Goal: Information Seeking & Learning: Learn about a topic

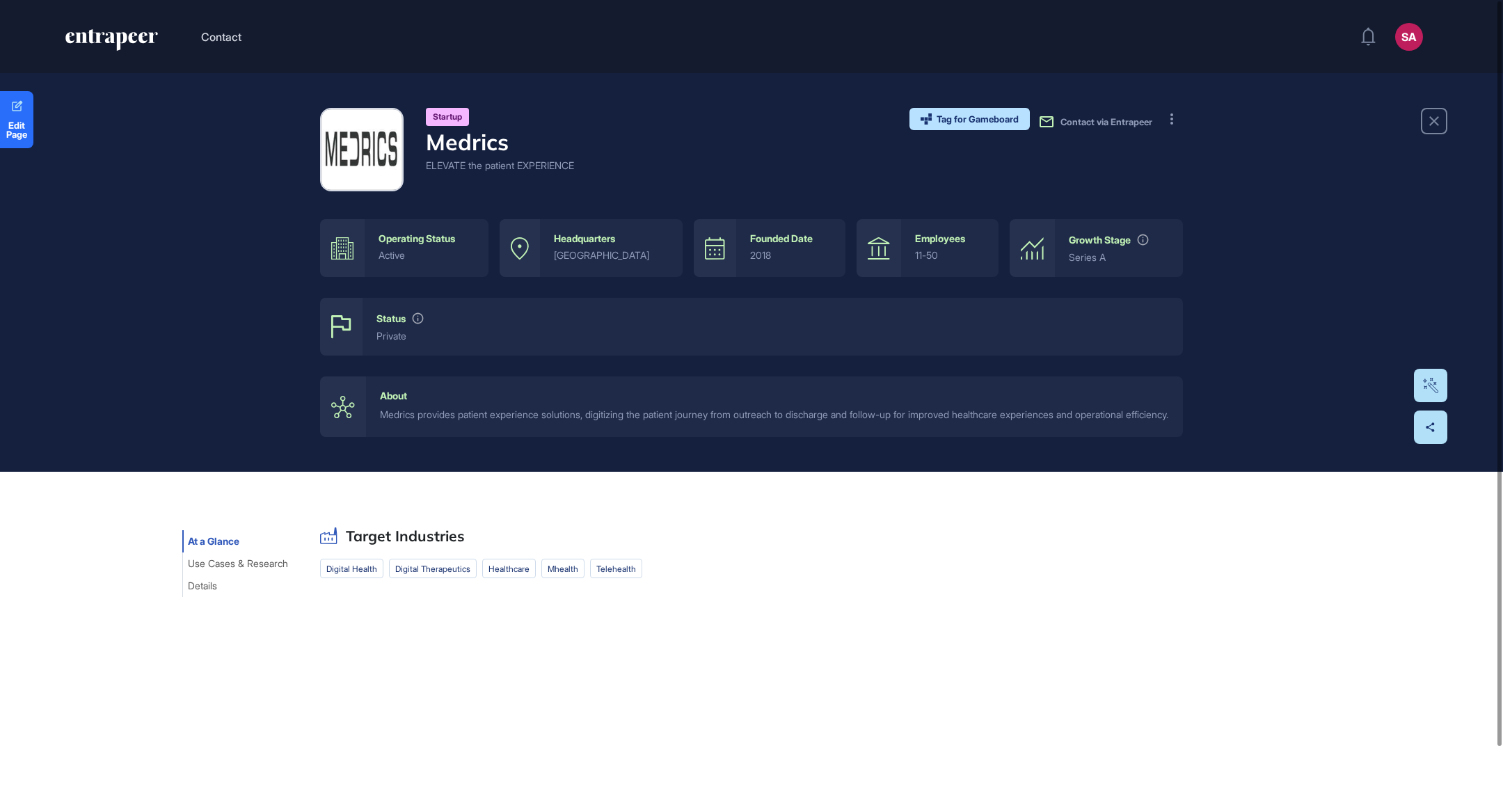
click at [507, 138] on h4 "Medrics" at bounding box center [499, 142] width 148 height 26
drag, startPoint x: 509, startPoint y: 146, endPoint x: 439, endPoint y: 141, distance: 70.2
click at [439, 141] on h4 "Medrics" at bounding box center [499, 142] width 148 height 26
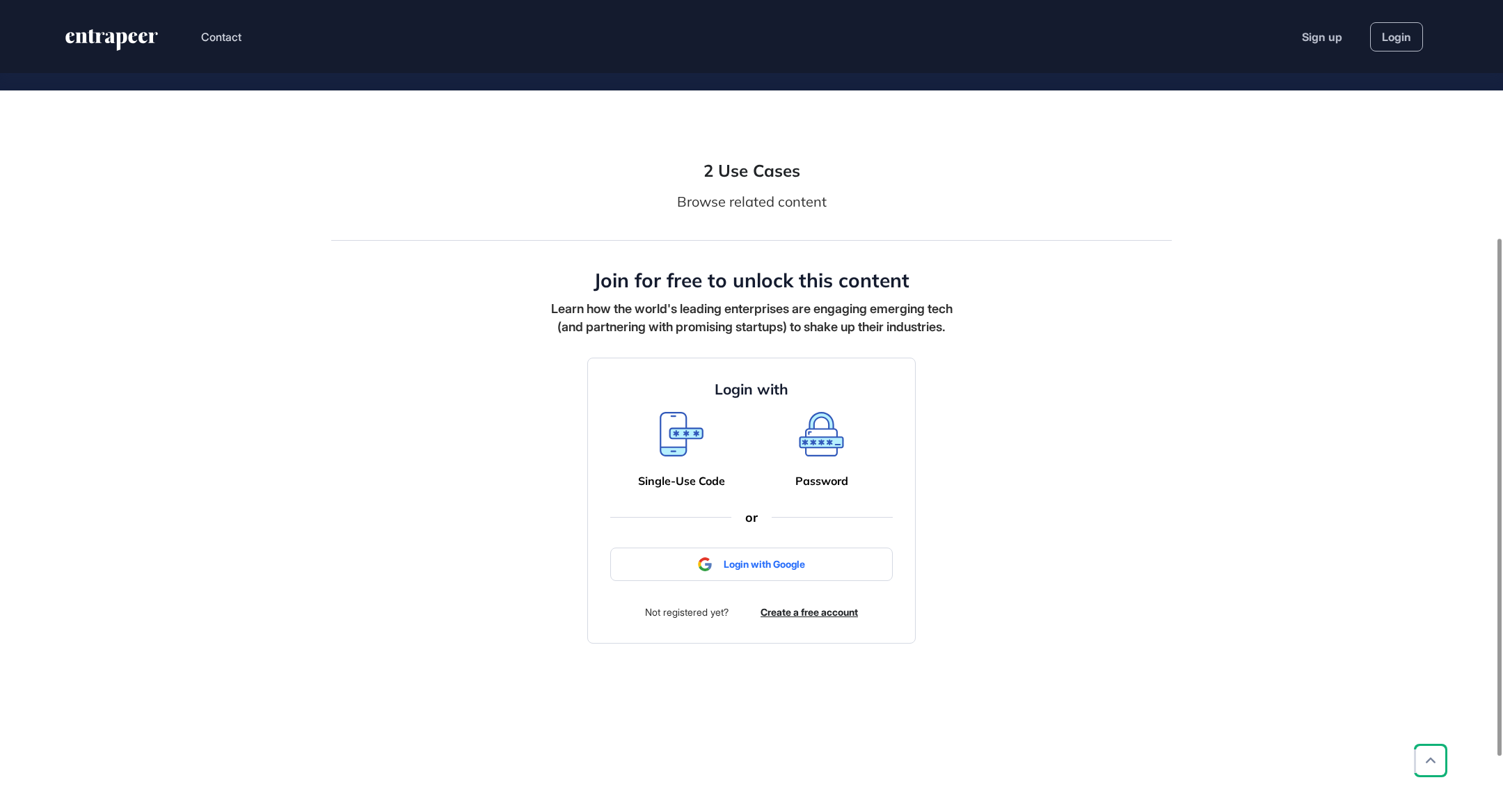
scroll to position [366, 0]
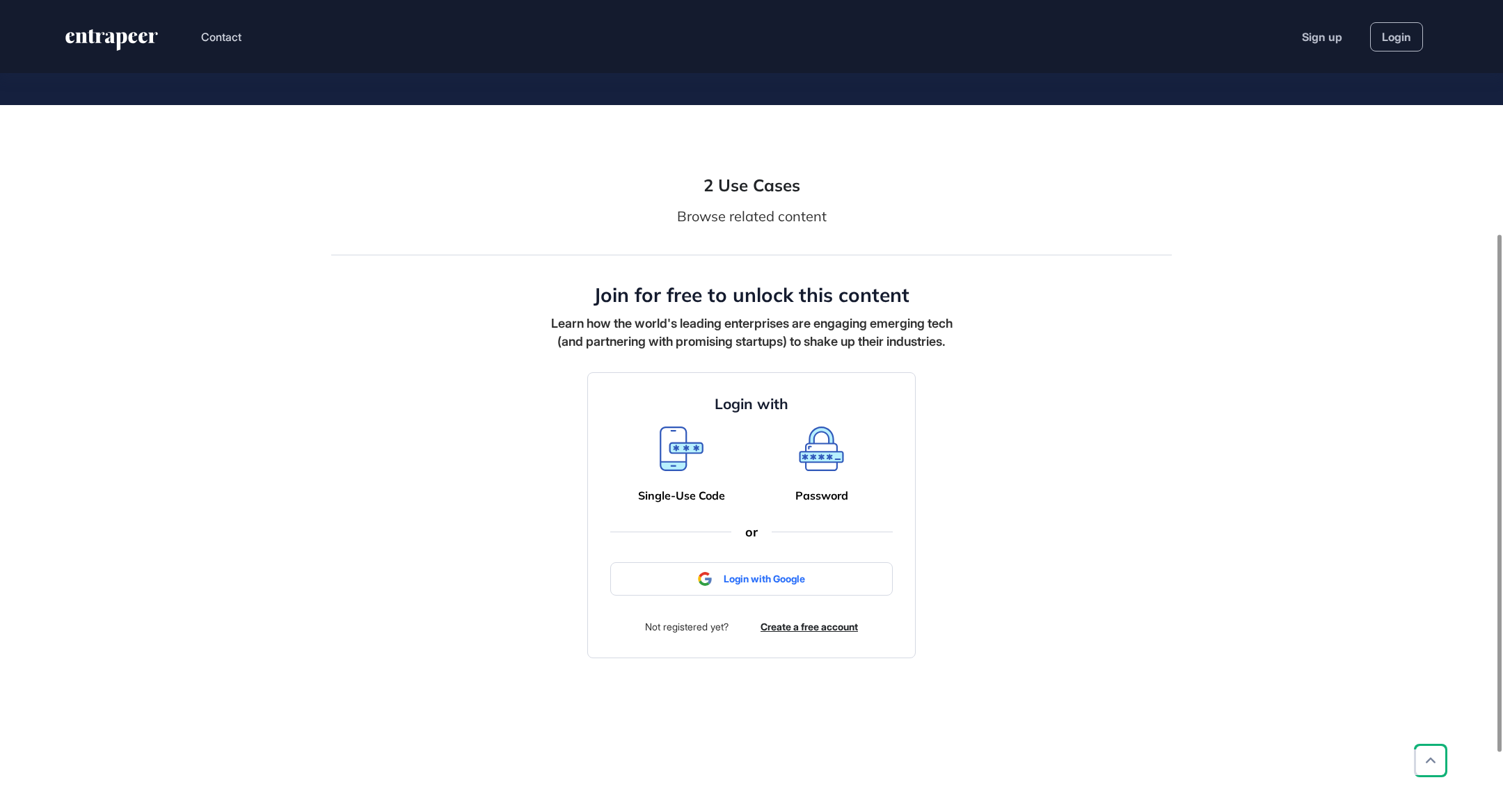
click at [533, 649] on div "2 Use Cases Browse related content Join for free to unlock this content Learn h…" at bounding box center [751, 416] width 840 height 483
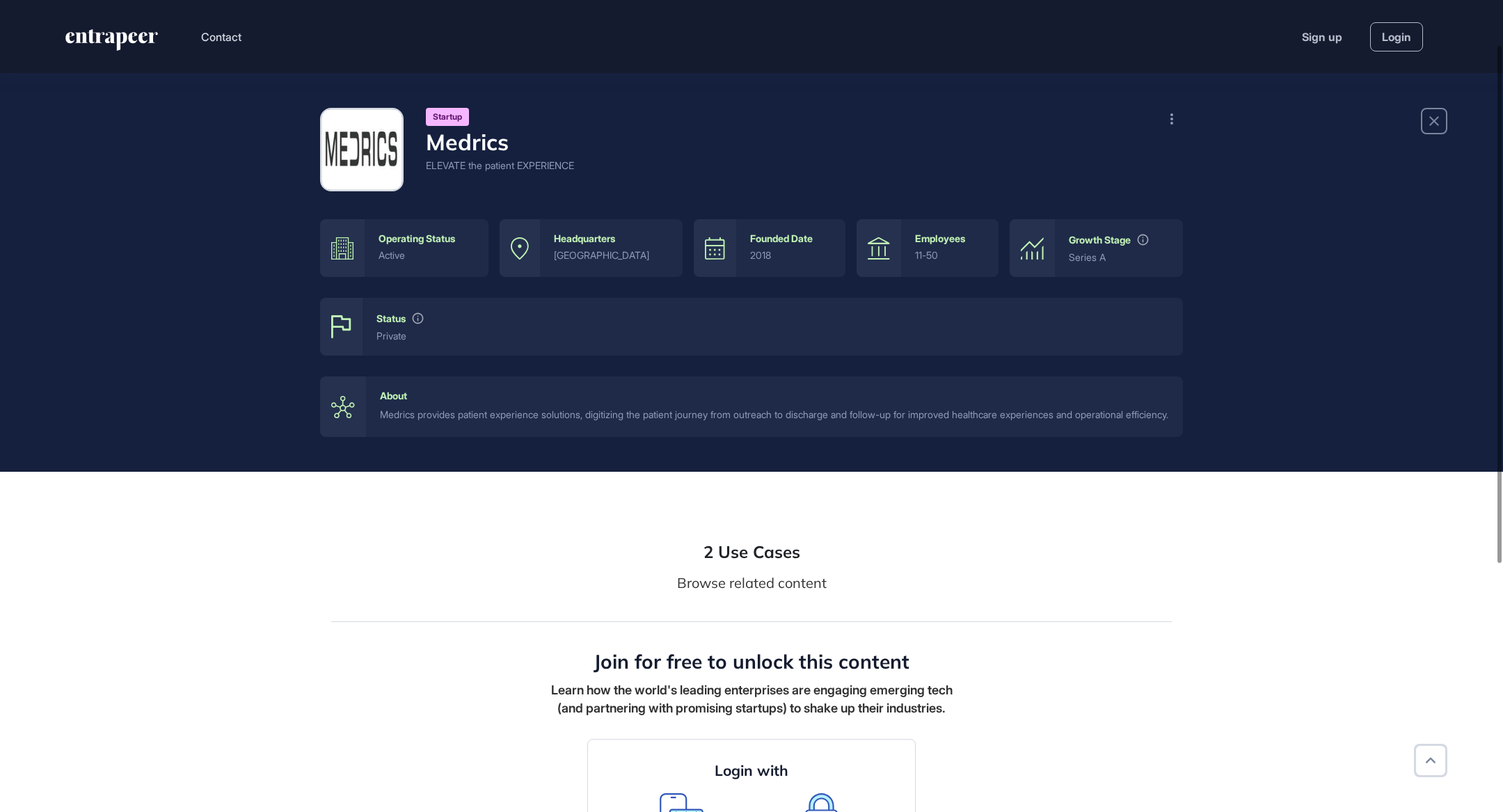
scroll to position [150, 0]
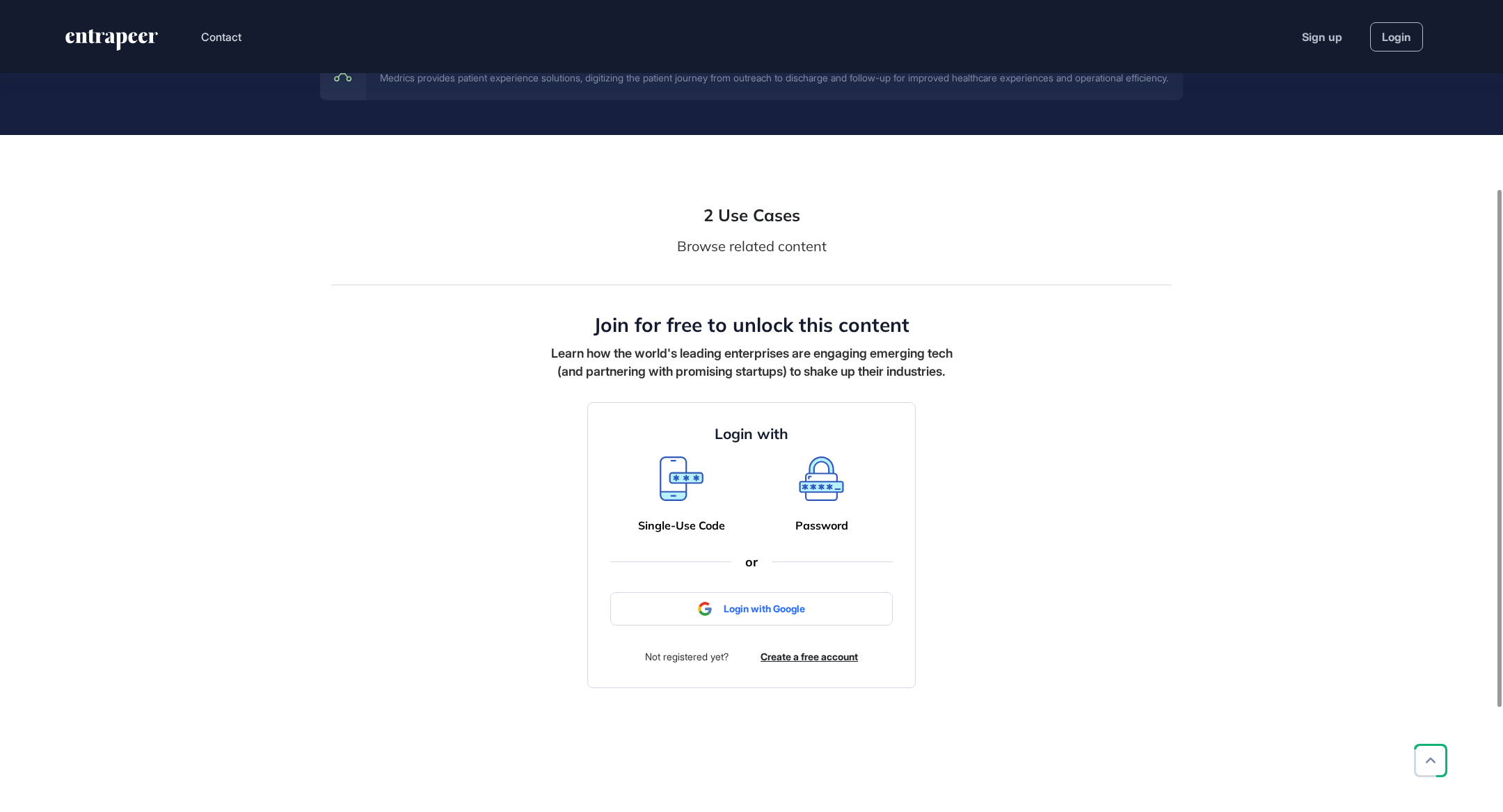
scroll to position [376, 0]
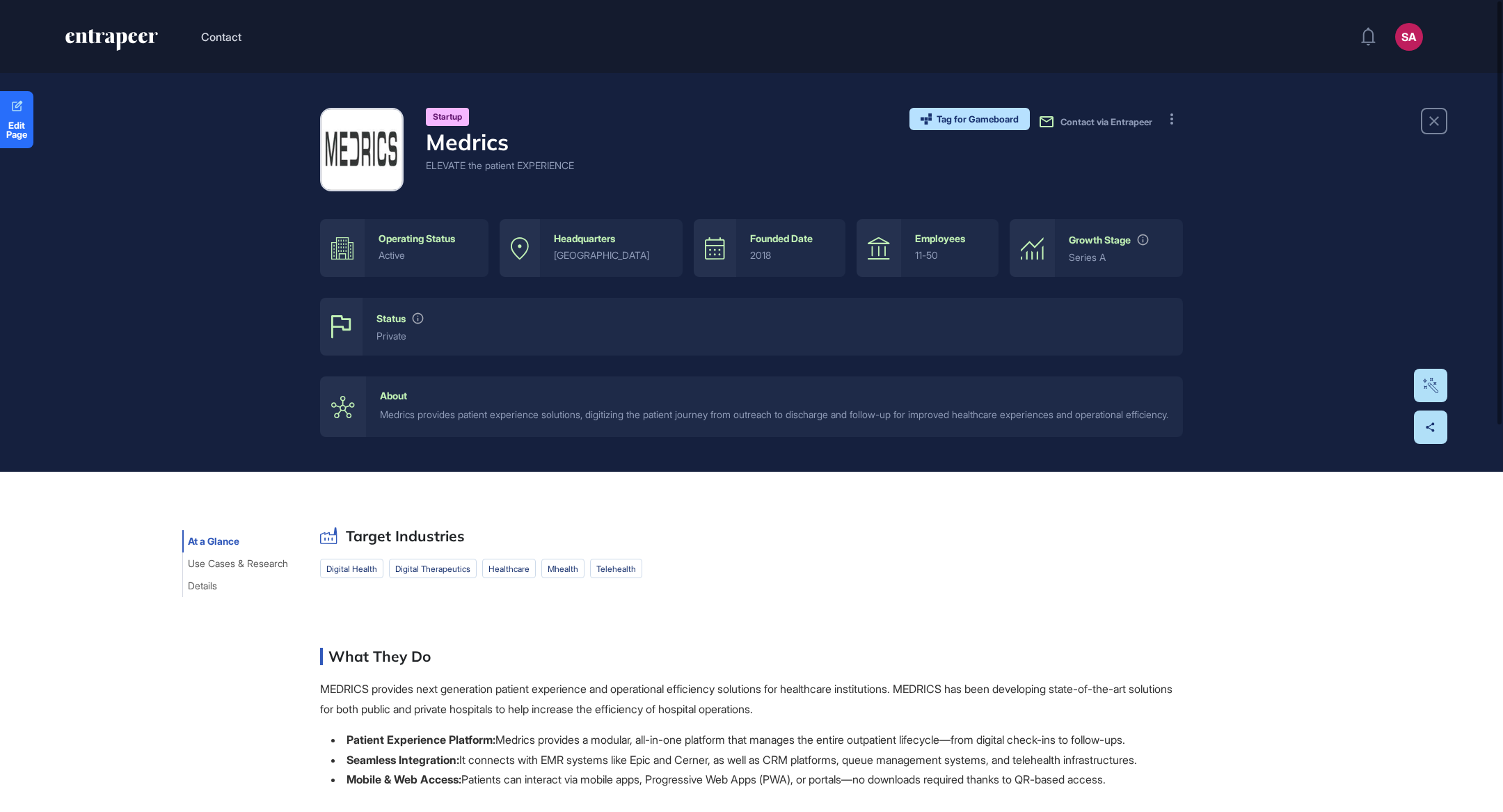
click at [519, 145] on h4 "Medrics" at bounding box center [499, 142] width 148 height 26
drag, startPoint x: 514, startPoint y: 143, endPoint x: 430, endPoint y: 145, distance: 84.0
click at [430, 145] on h4 "Medrics" at bounding box center [499, 142] width 148 height 26
copy h4 "Medrics"
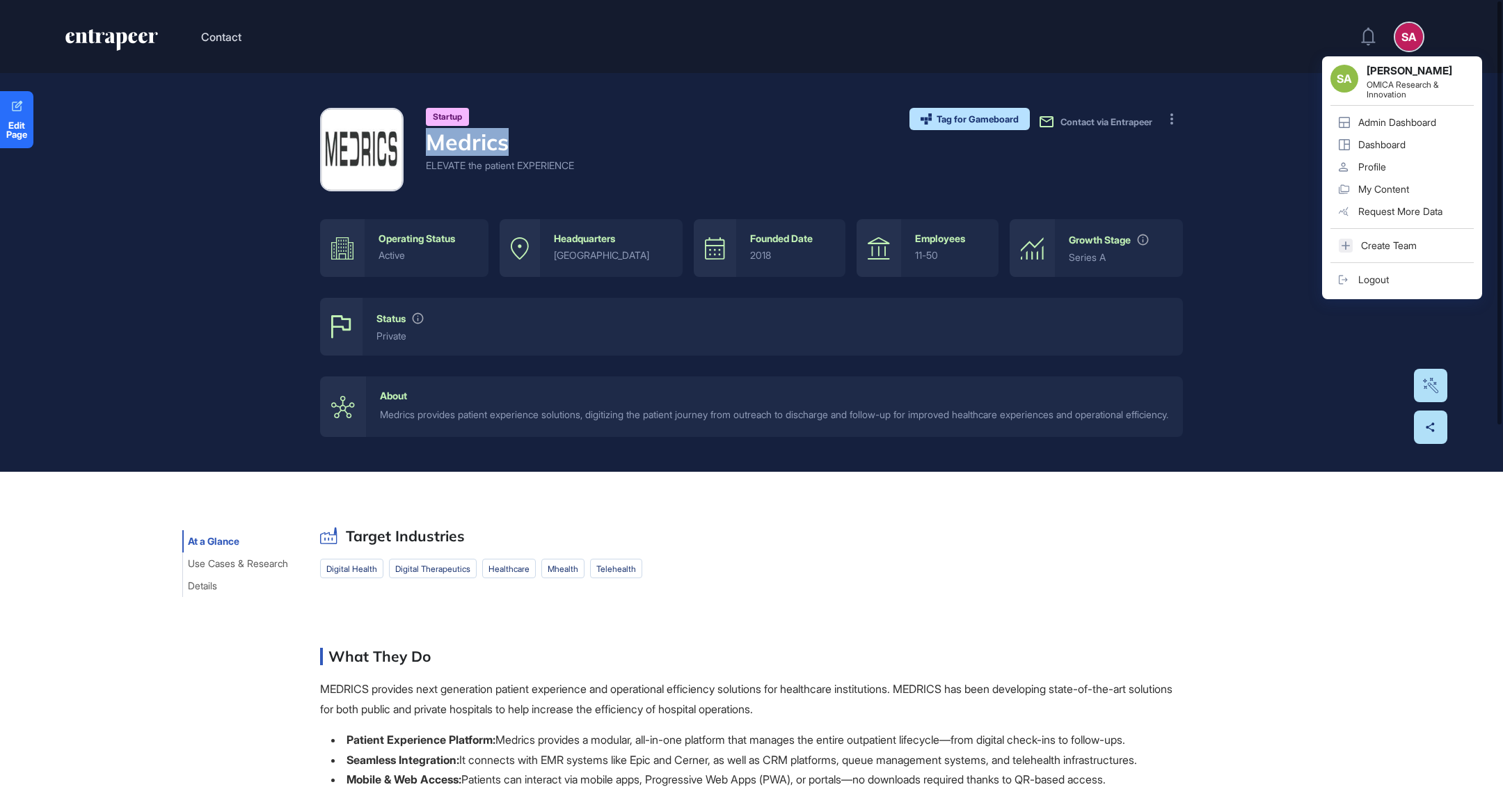
click at [1389, 126] on div "Admin Dashboard" at bounding box center [1397, 122] width 78 height 11
click at [1391, 122] on div "Admin Dashboard" at bounding box center [1397, 122] width 78 height 11
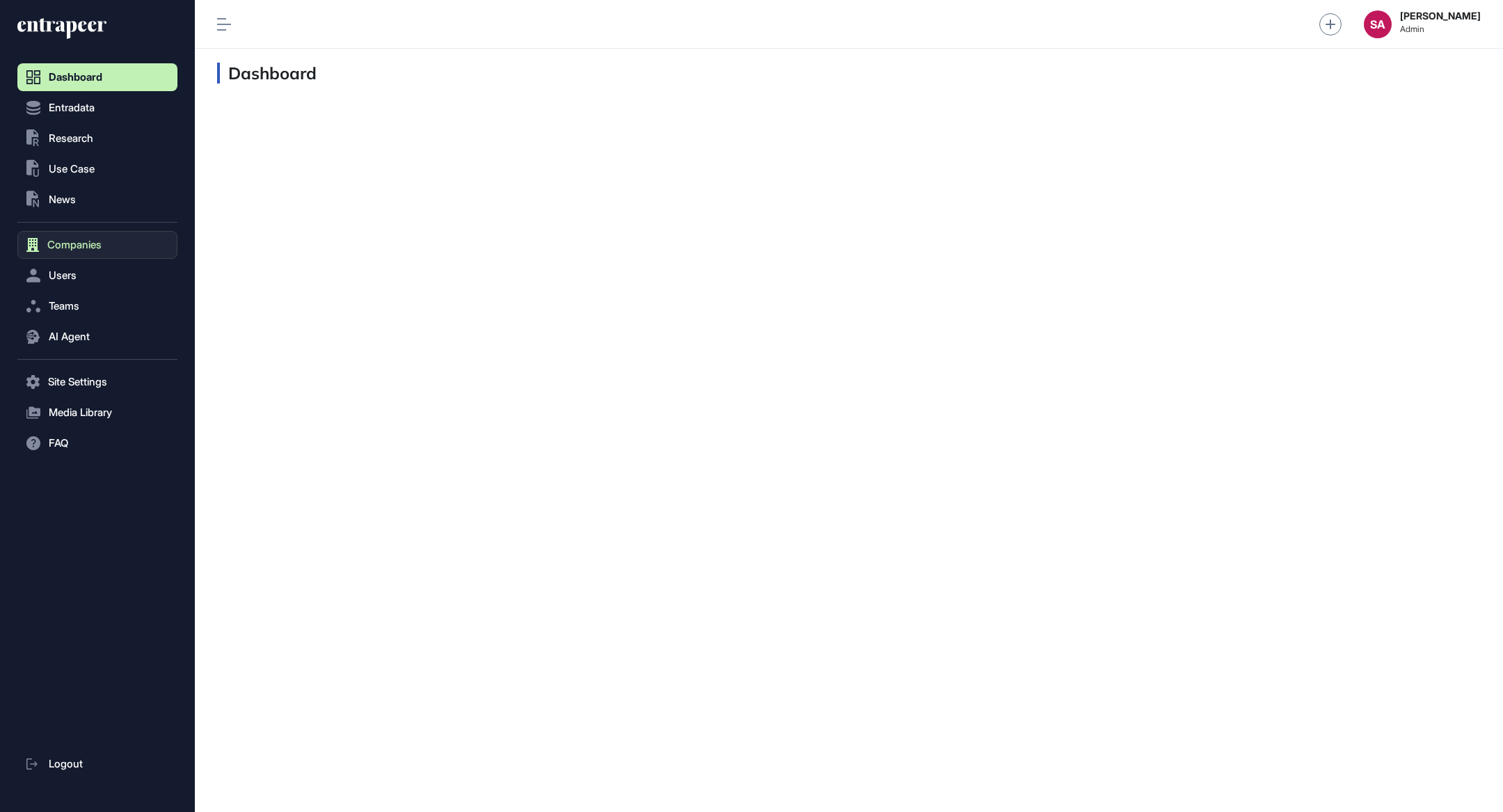
click at [73, 256] on button "Companies" at bounding box center [97, 245] width 160 height 28
click at [76, 276] on span "Company List" at bounding box center [74, 274] width 60 height 11
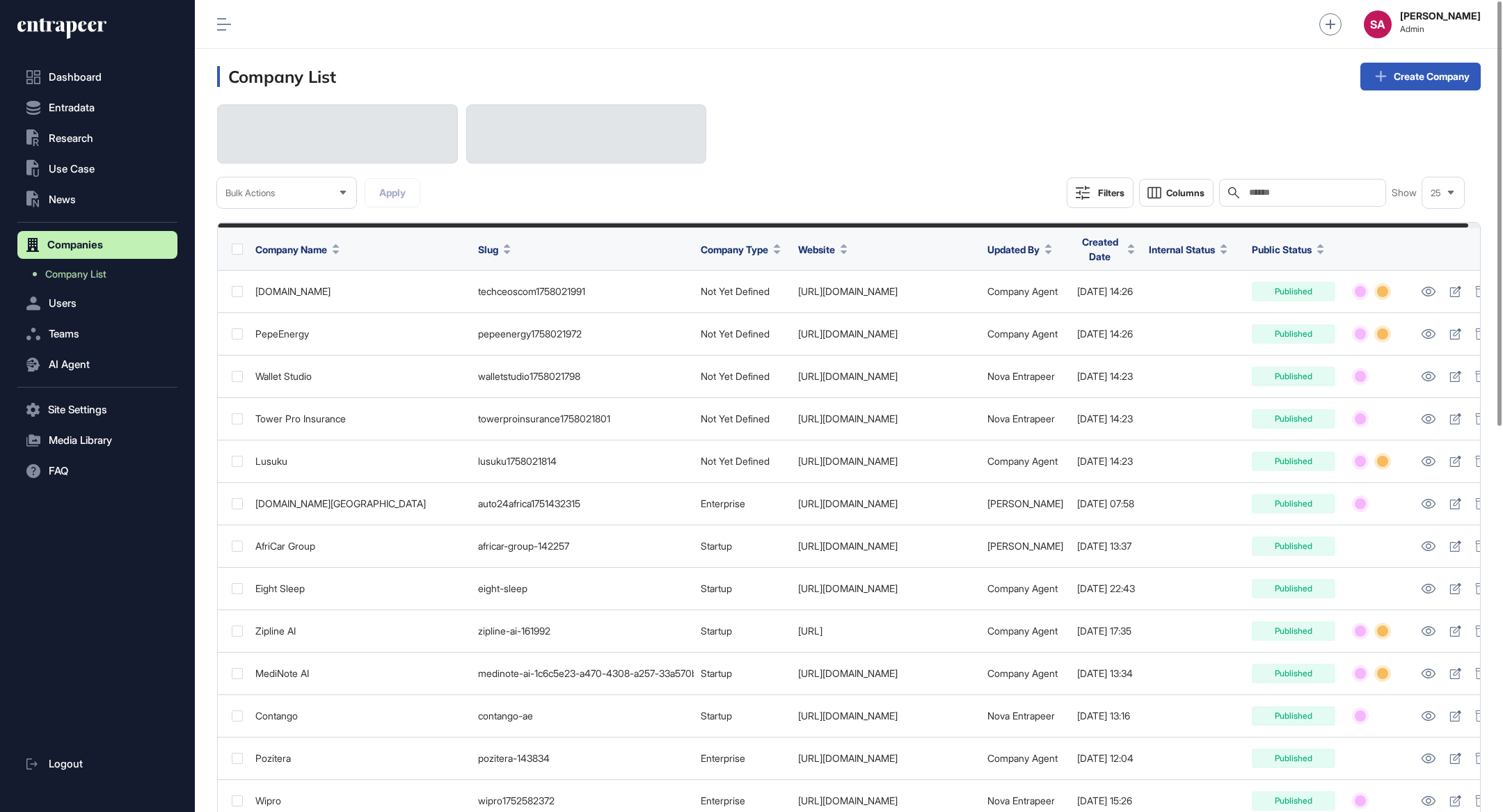
click at [1263, 200] on div "Search" at bounding box center [1302, 193] width 167 height 28
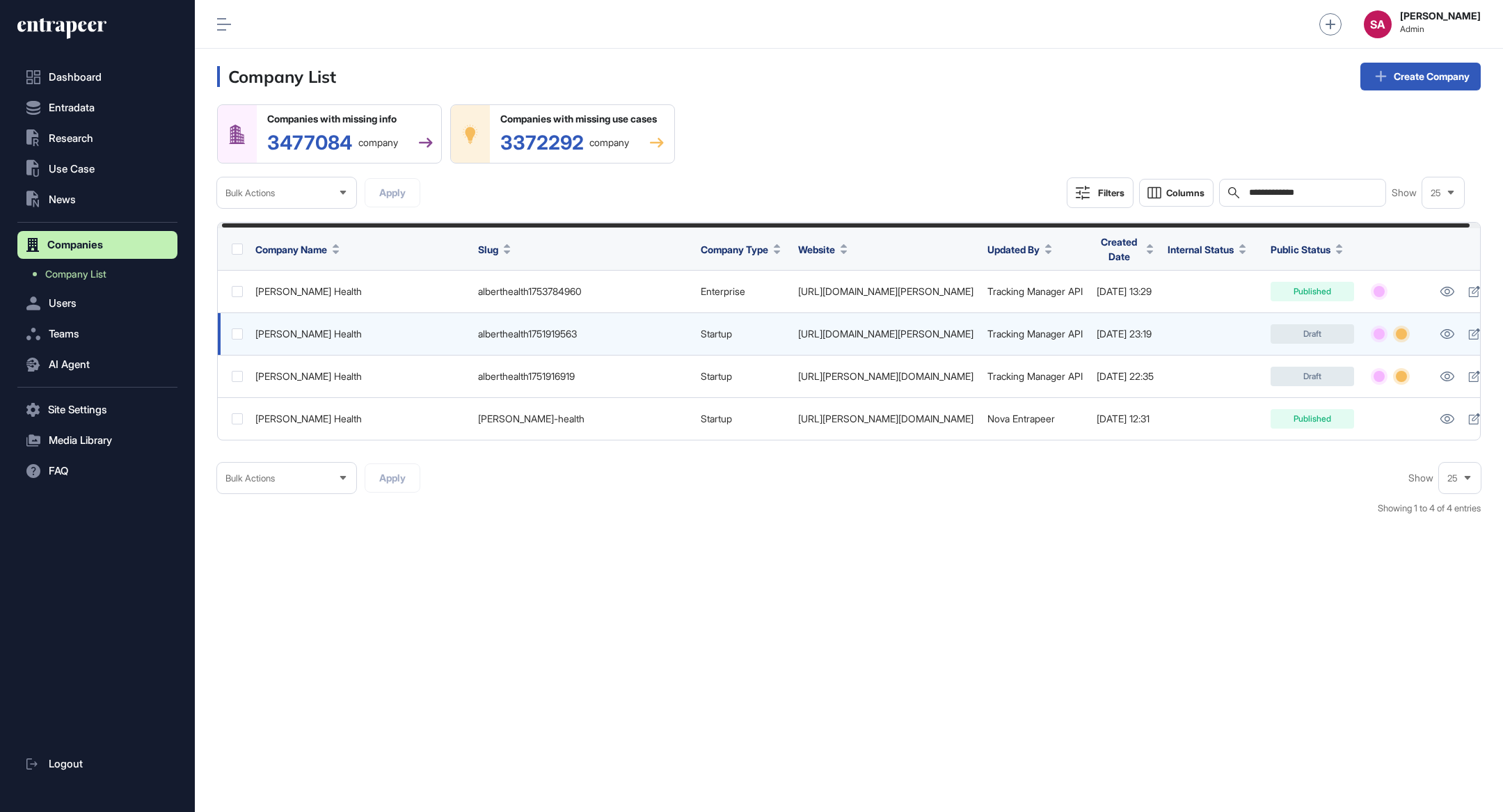
scroll to position [0, 16]
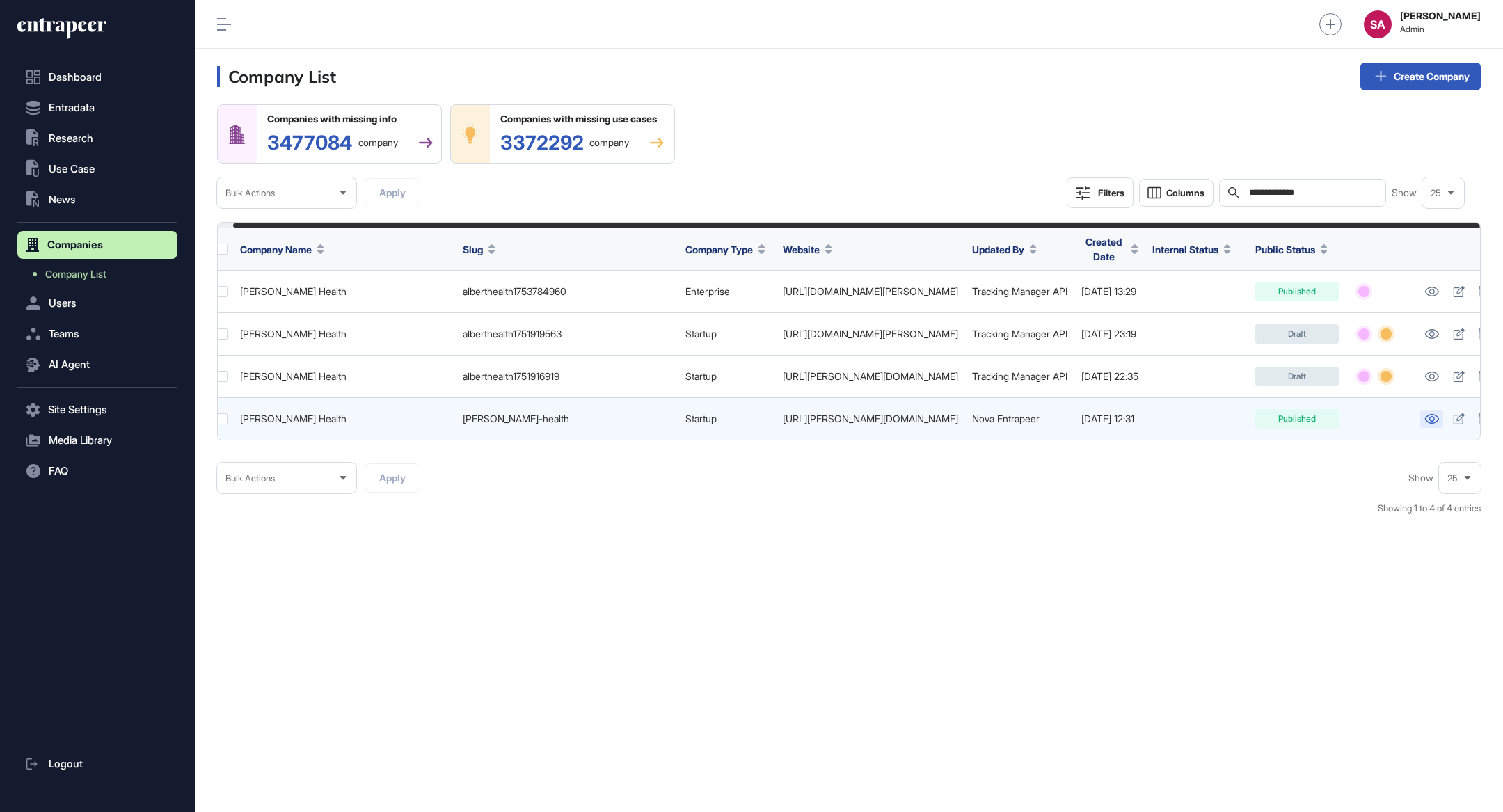
type input "**********"
click at [1425, 420] on icon at bounding box center [1432, 418] width 14 height 10
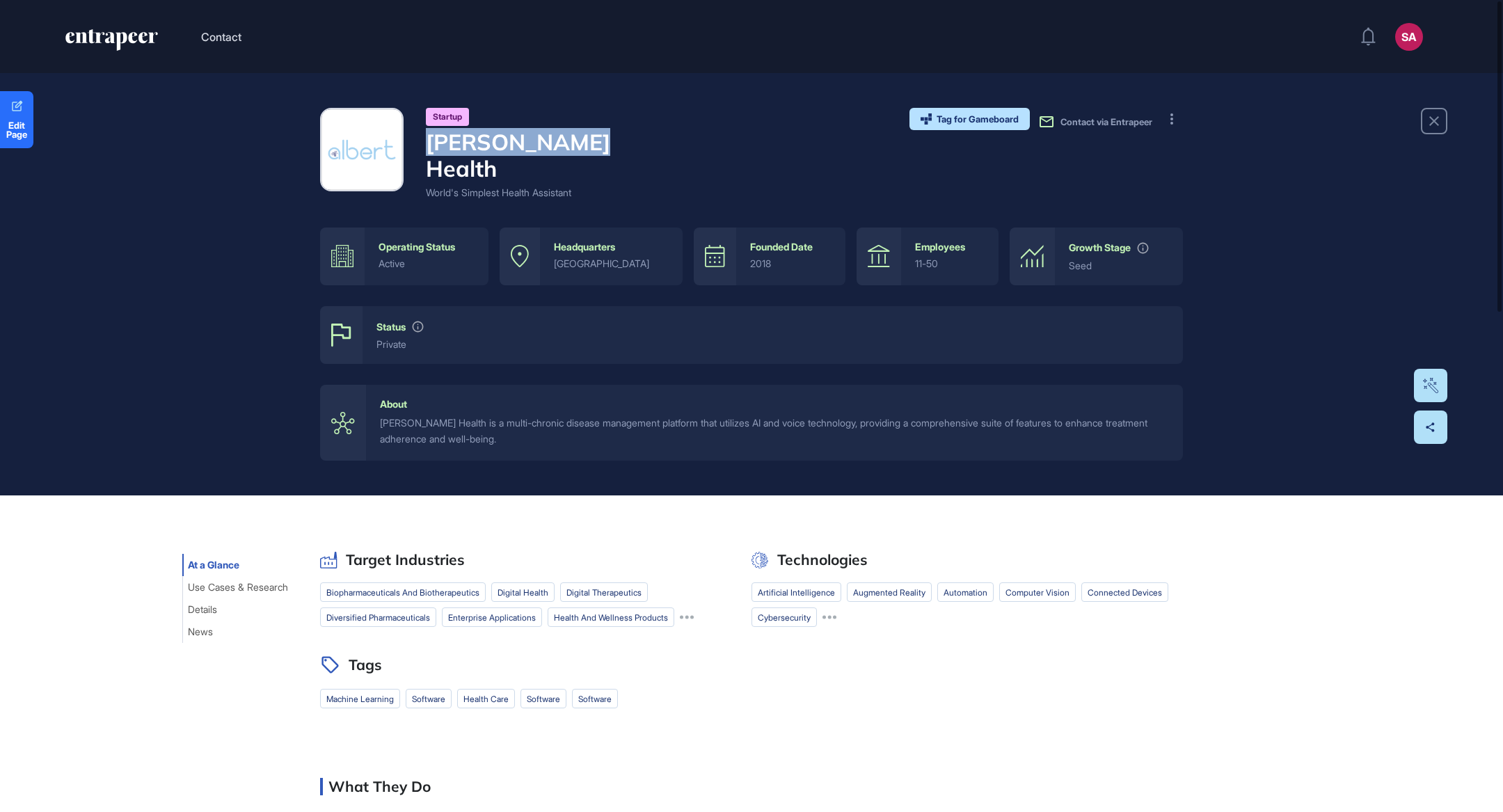
drag, startPoint x: 586, startPoint y: 146, endPoint x: 432, endPoint y: 135, distance: 154.4
click at [432, 135] on div "Startup [PERSON_NAME] Health World's Simplest Health Assistant Tag for Gameboar…" at bounding box center [751, 153] width 863 height 92
copy h4 "[PERSON_NAME] Health"
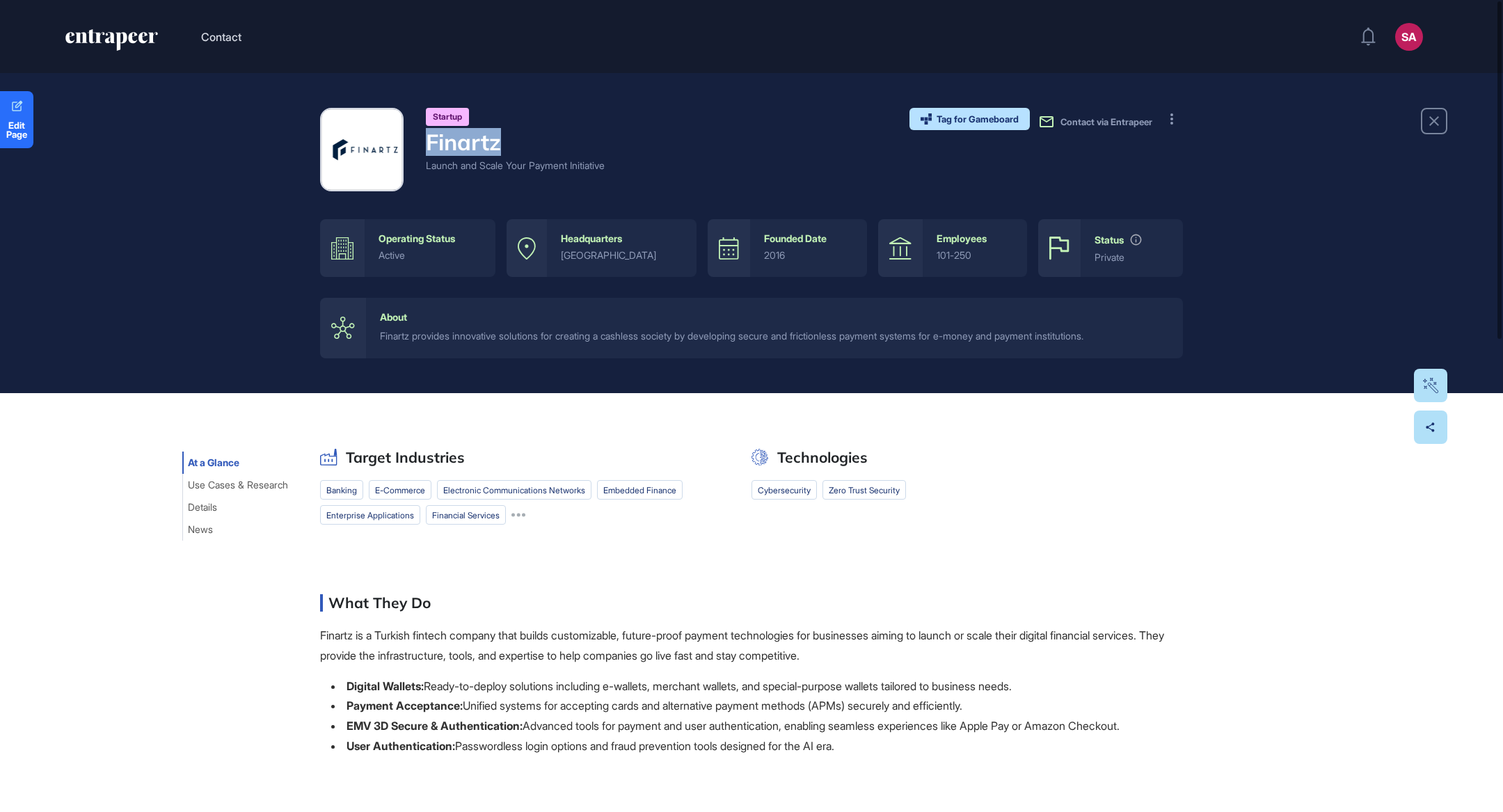
drag, startPoint x: 500, startPoint y: 145, endPoint x: 429, endPoint y: 141, distance: 71.1
click at [429, 141] on h4 "Finartz" at bounding box center [515, 142] width 179 height 26
copy h4 "Finartz"
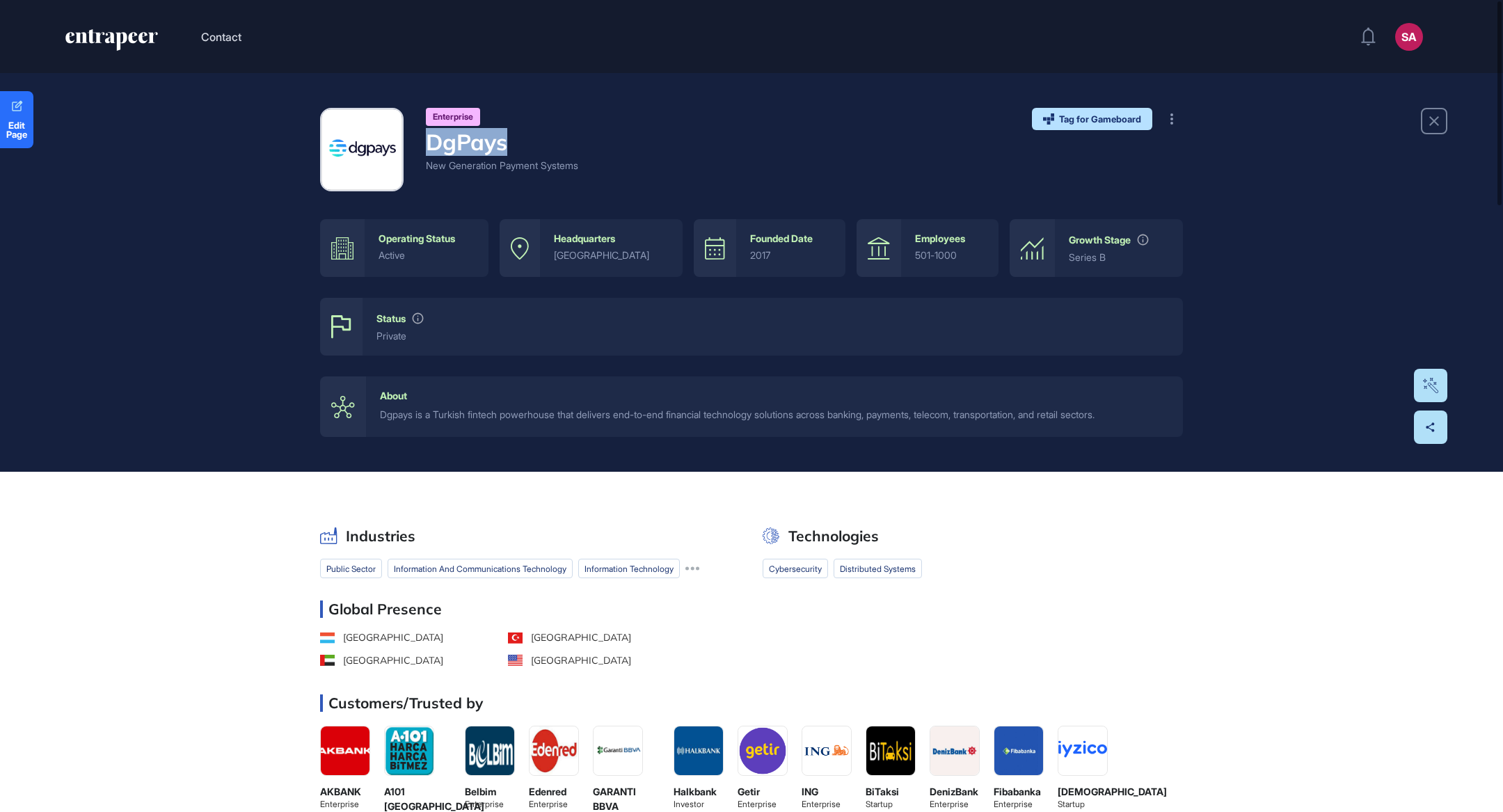
drag, startPoint x: 528, startPoint y: 150, endPoint x: 432, endPoint y: 146, distance: 96.1
click at [432, 146] on h4 "DgPays" at bounding box center [502, 142] width 153 height 26
copy h4 "DgPays"
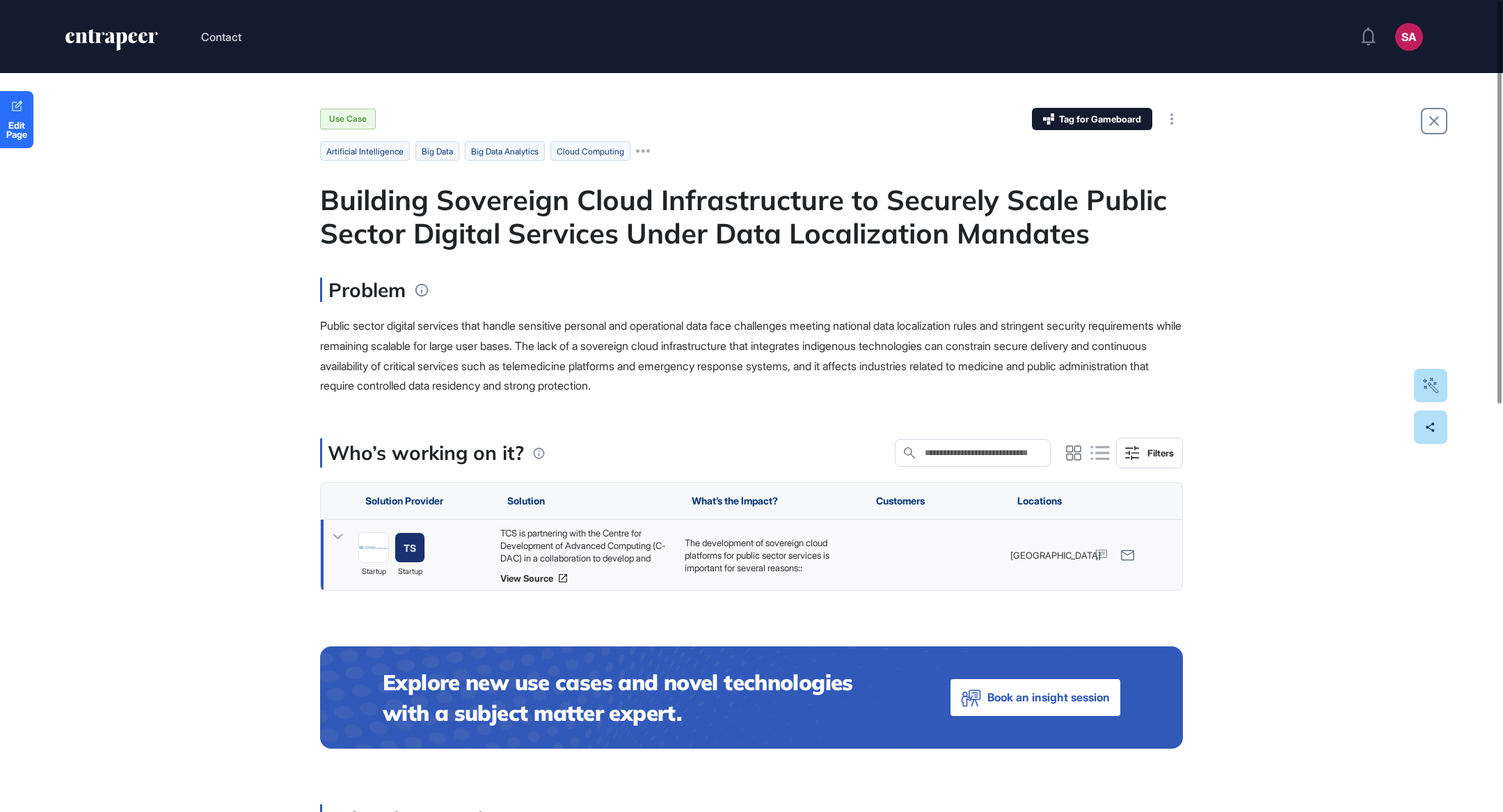
click at [583, 545] on div "TCS is partnering with the Centre for Development of Advanced Computing (C-DAC)…" at bounding box center [585, 545] width 171 height 37
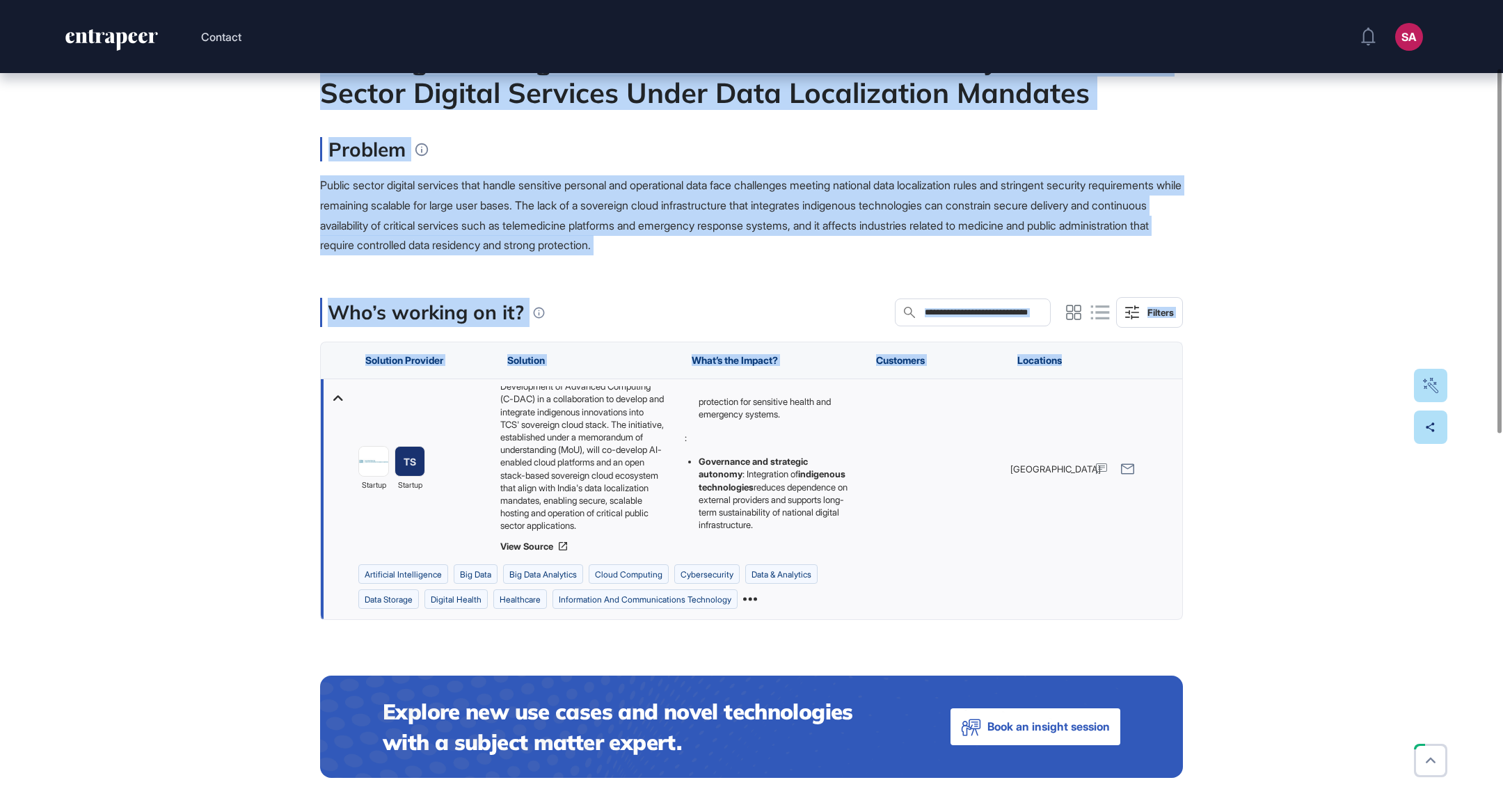
scroll to position [151, 0]
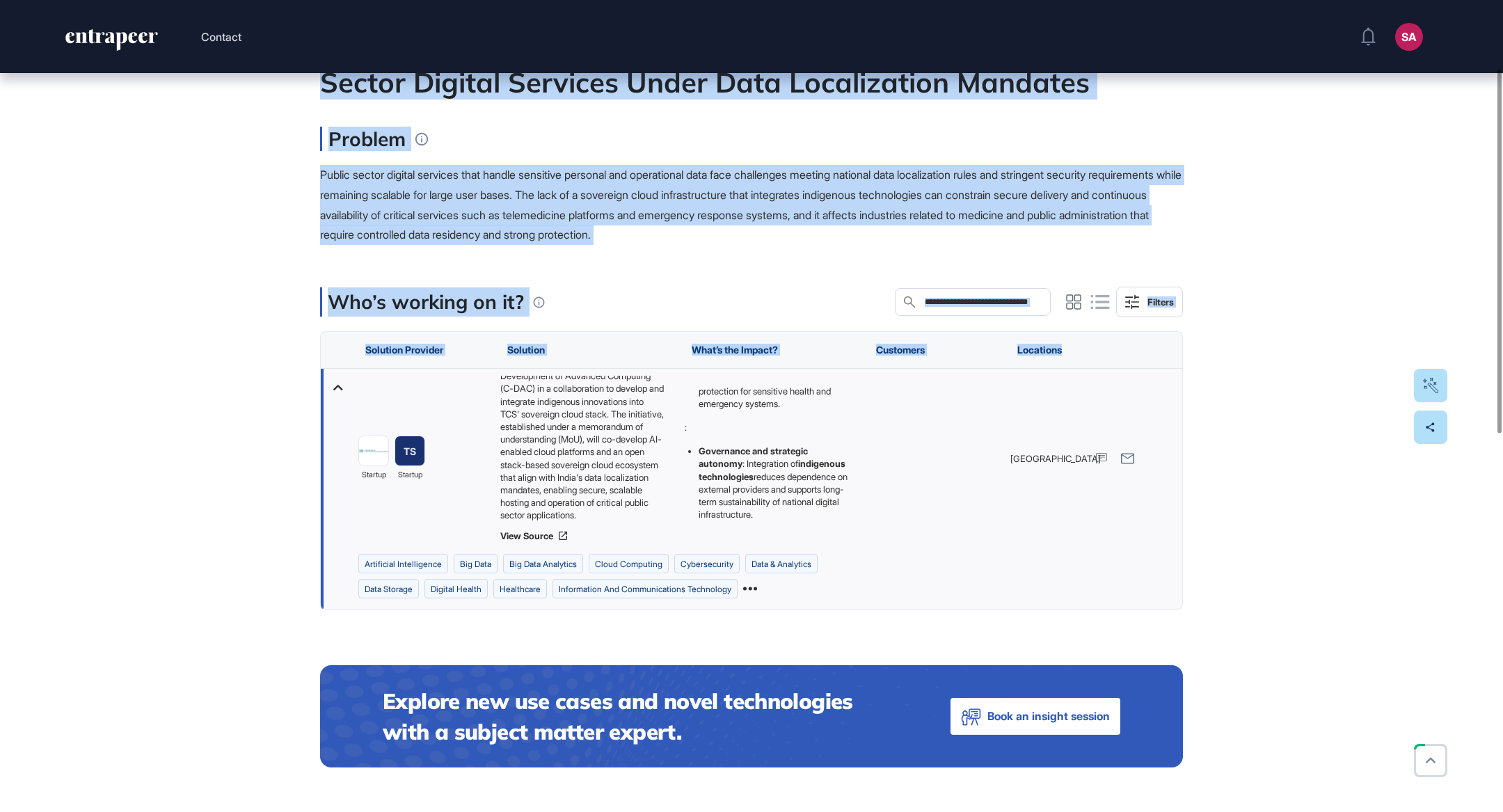
drag, startPoint x: 314, startPoint y: 198, endPoint x: 760, endPoint y: 524, distance: 552.4
click at [762, 524] on div "Edit Page Use Case Tag for Gameboard Build Partner Invest Acquire artificial in…" at bounding box center [751, 768] width 1503 height 1693
copy main "Loremips Dolorsita Conse Adipiscingelit se Doeiusmo Tempo Incidi Utlabo Etdolor…"
click at [164, 442] on div "Edit Page Use Case Tag for Gameboard Build Partner Invest Acquire artificial in…" at bounding box center [751, 768] width 1503 height 1693
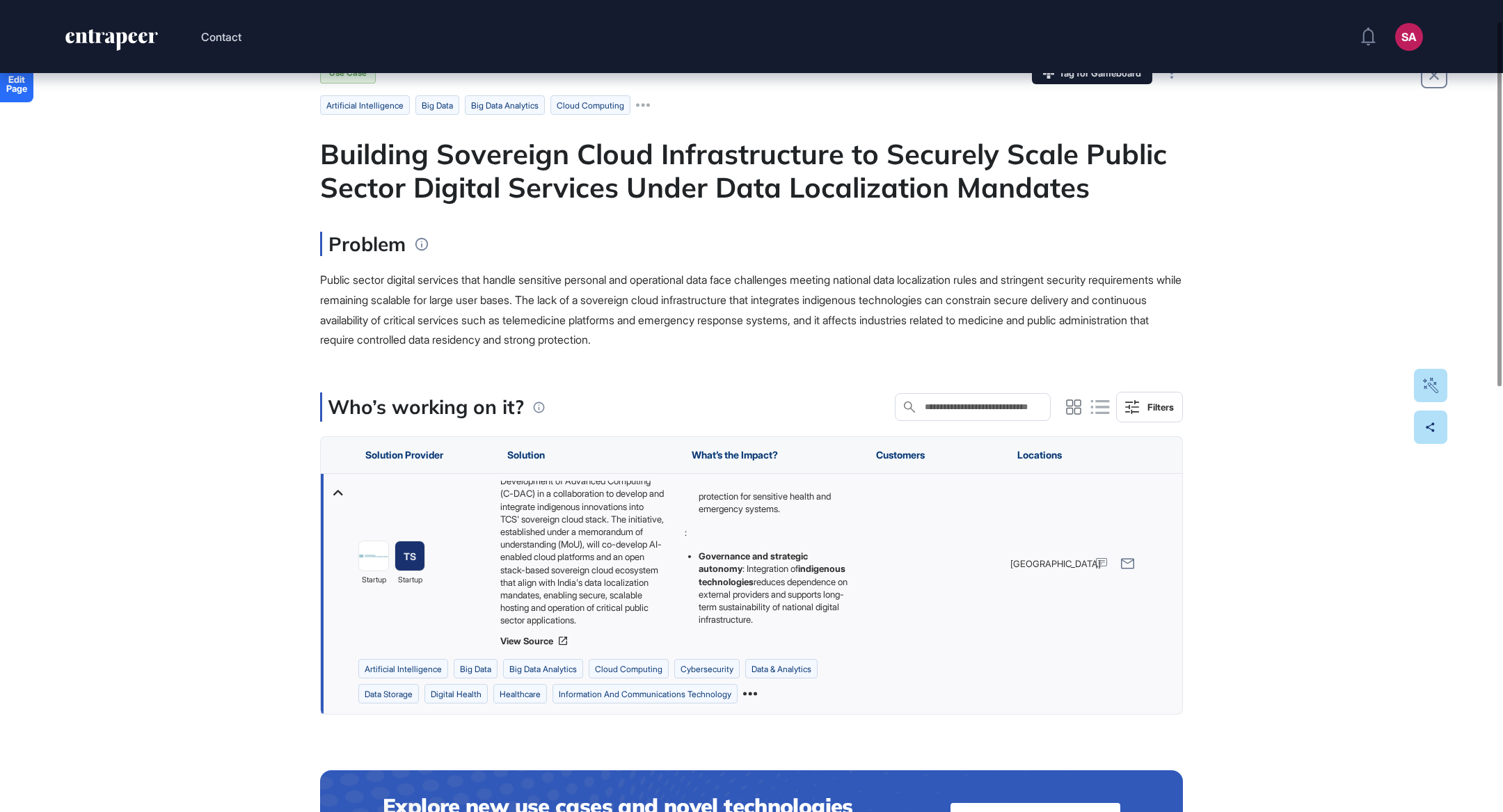
scroll to position [36, 0]
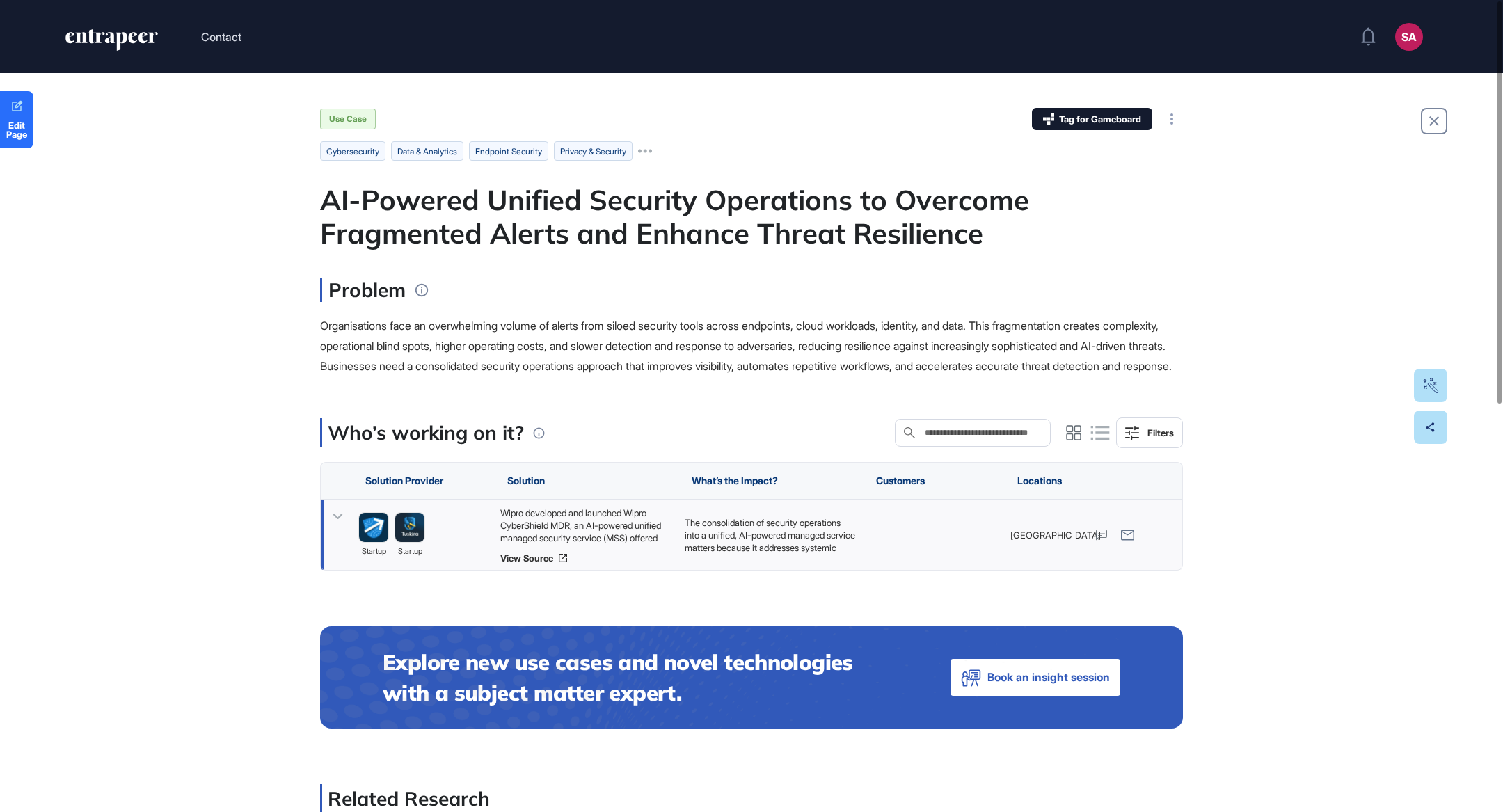
click at [575, 537] on div "Wipro developed and launched Wipro CyberShield MDR, an AI-powered unified manag…" at bounding box center [585, 525] width 171 height 37
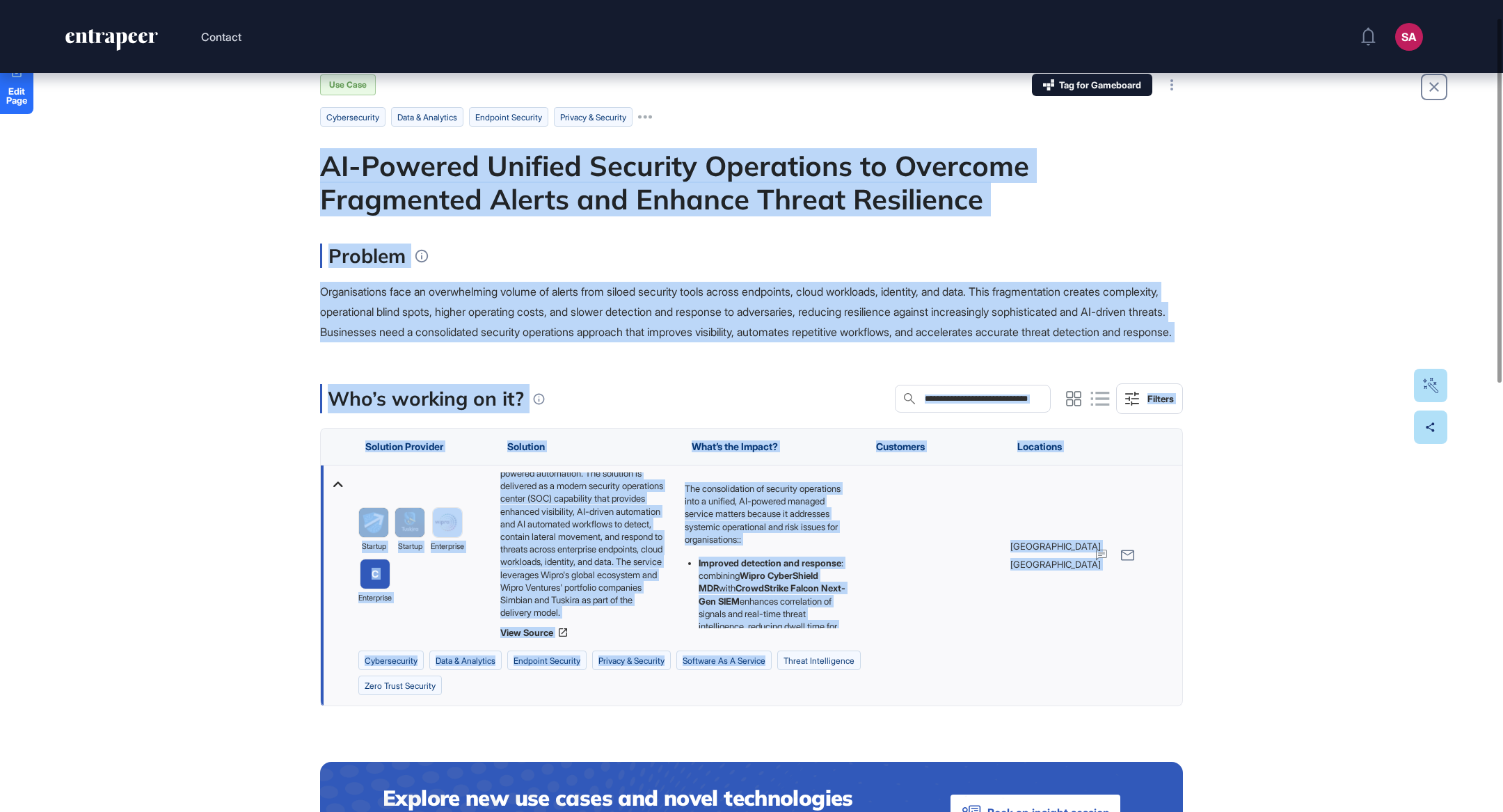
scroll to position [38, 0]
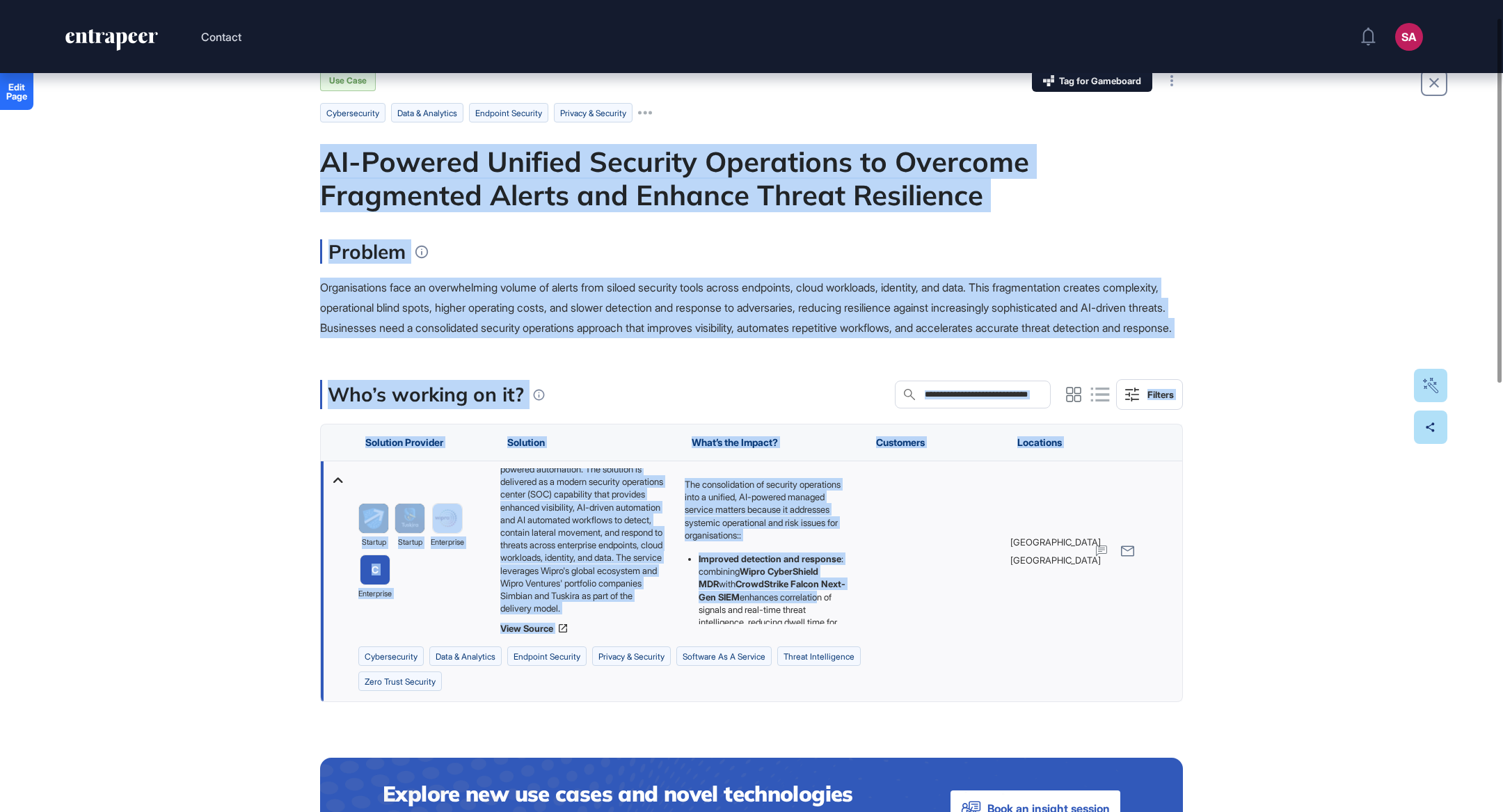
drag, startPoint x: 301, startPoint y: 208, endPoint x: 804, endPoint y: 632, distance: 657.9
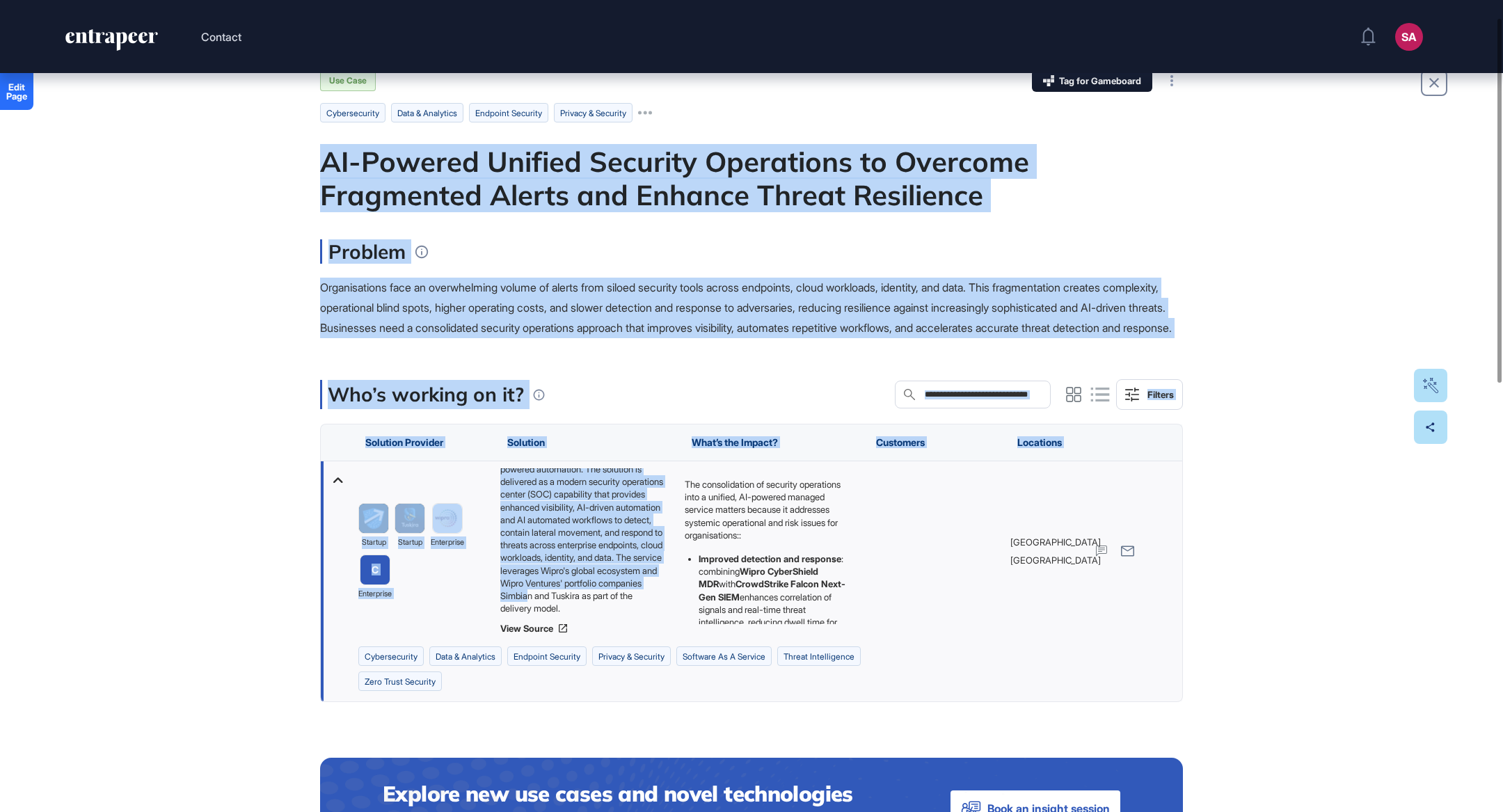
drag, startPoint x: 316, startPoint y: 163, endPoint x: 617, endPoint y: 610, distance: 538.9
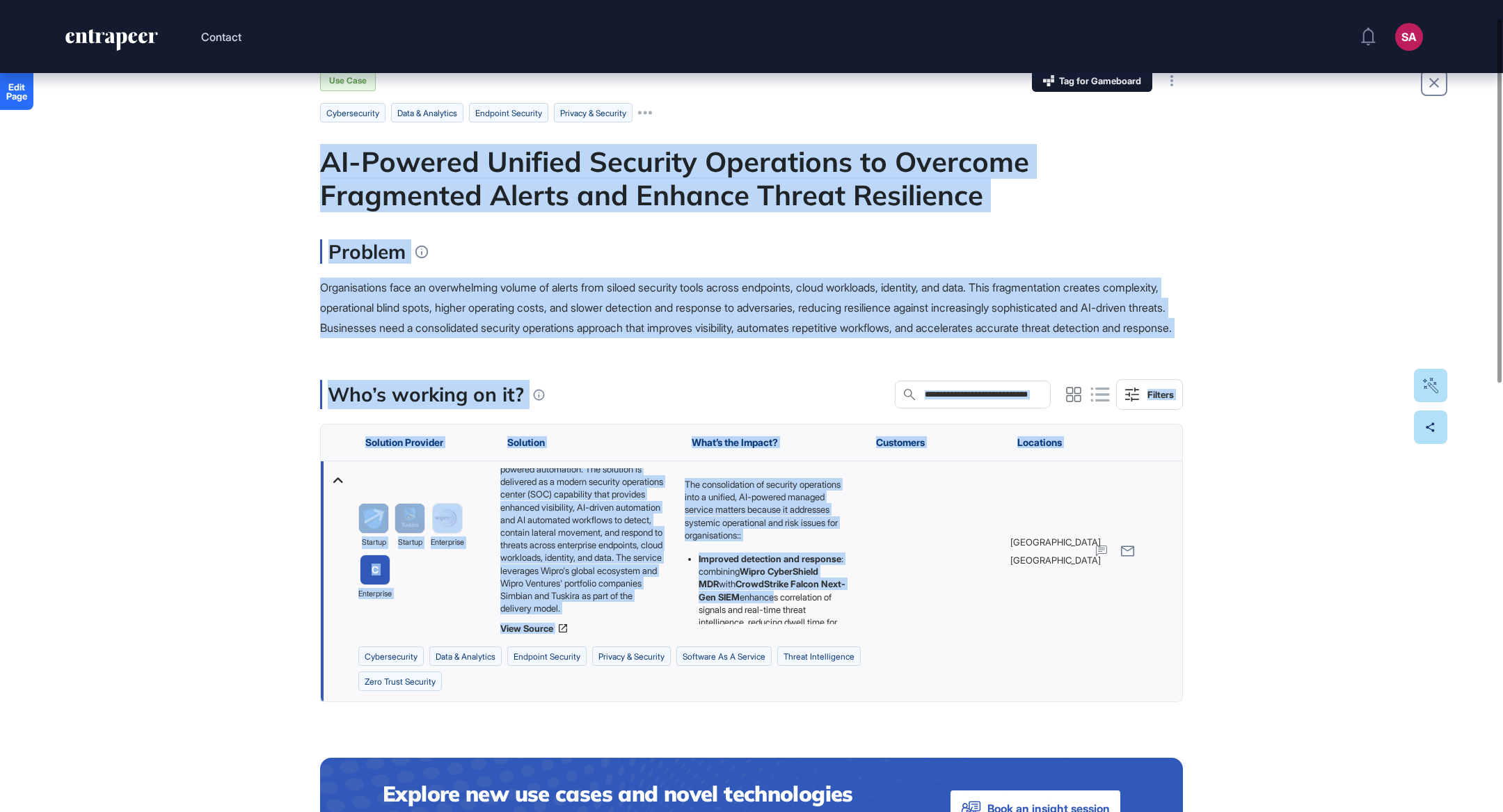
drag, startPoint x: 312, startPoint y: 153, endPoint x: 757, endPoint y: 627, distance: 650.2
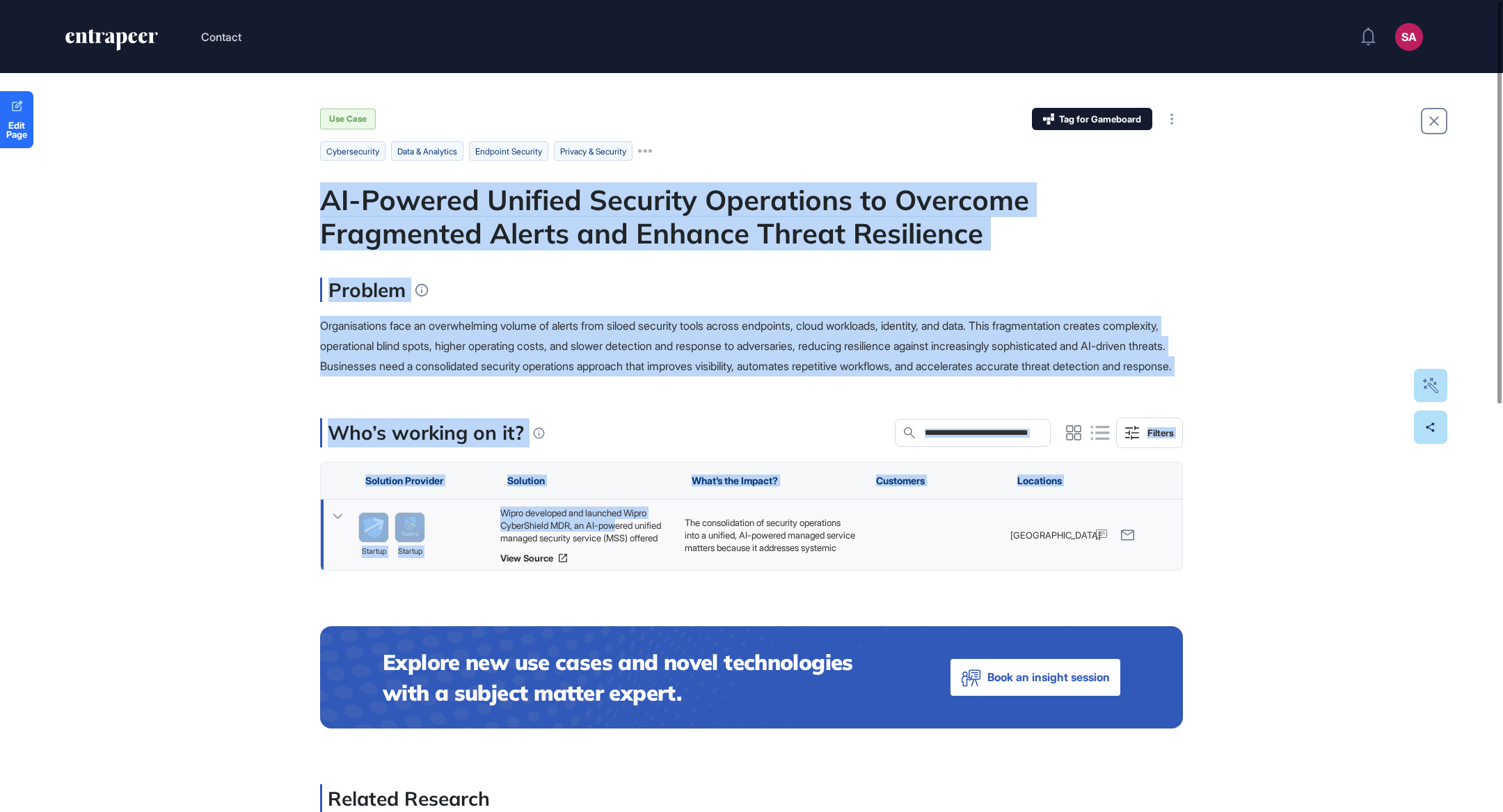
drag, startPoint x: 316, startPoint y: 205, endPoint x: 624, endPoint y: 549, distance: 461.7
click at [624, 549] on div "Edit Page Use Case Tag for Gameboard Build Partner Invest Acquire cybersecurity…" at bounding box center [751, 824] width 1503 height 1503
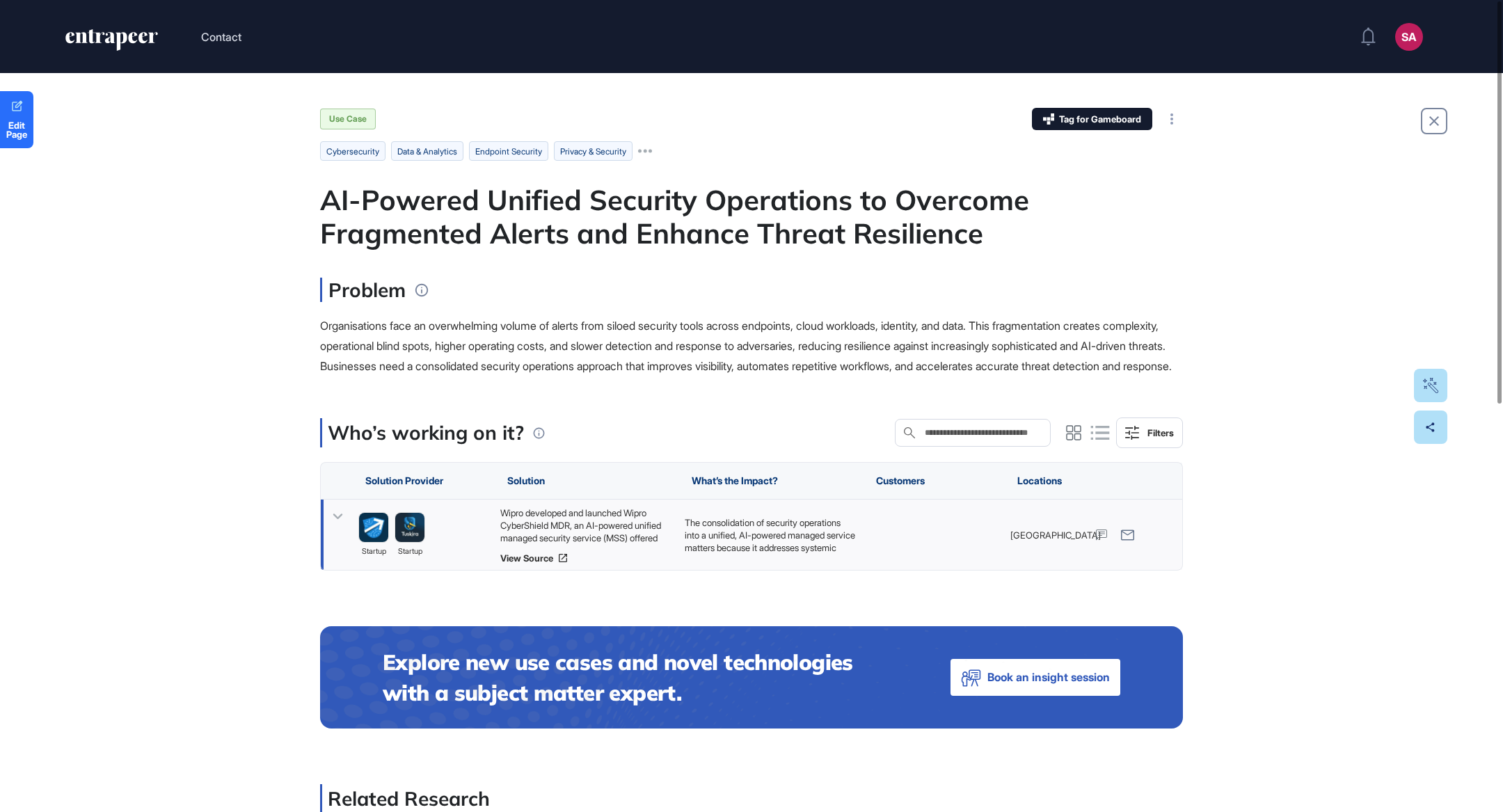
click at [568, 544] on div "Wipro developed and launched Wipro CyberShield MDR, an AI-powered unified manag…" at bounding box center [585, 525] width 171 height 37
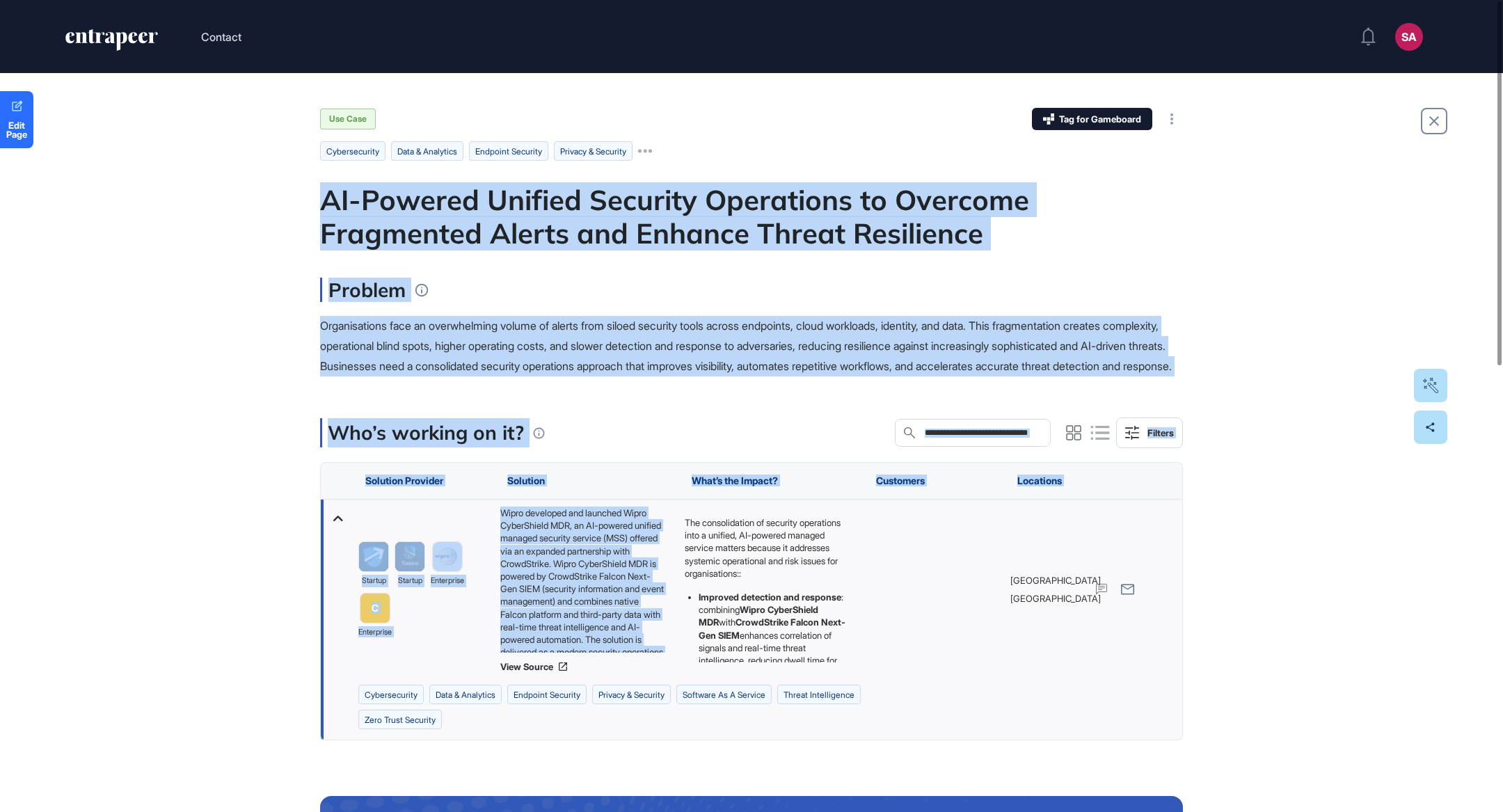
scroll to position [157, 0]
drag, startPoint x: 310, startPoint y: 193, endPoint x: 643, endPoint y: 654, distance: 568.7
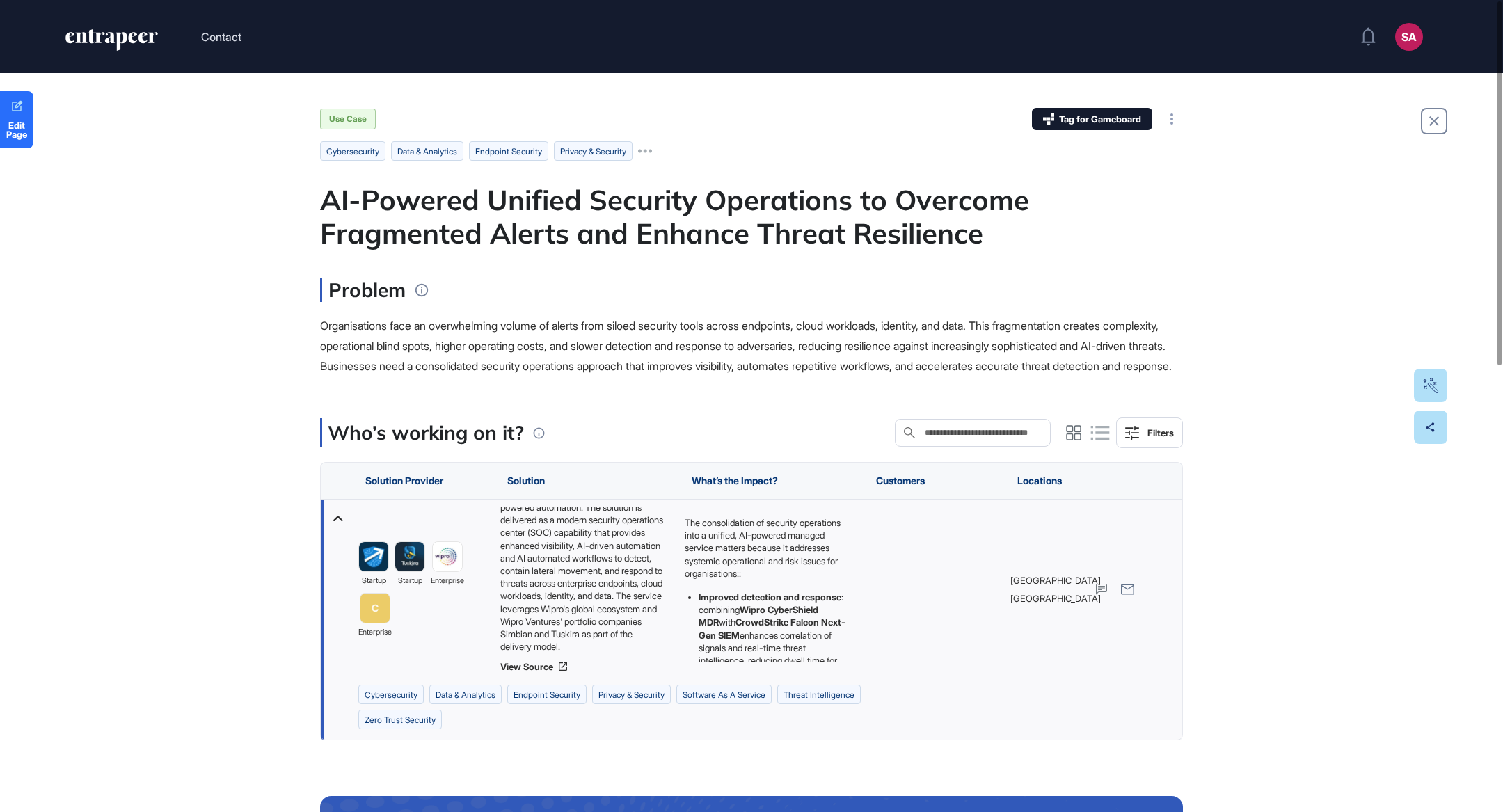
click at [629, 622] on div "Wipro developed and launched Wipro CyberShield MDR, an AI-powered unified manag…" at bounding box center [585, 580] width 171 height 146
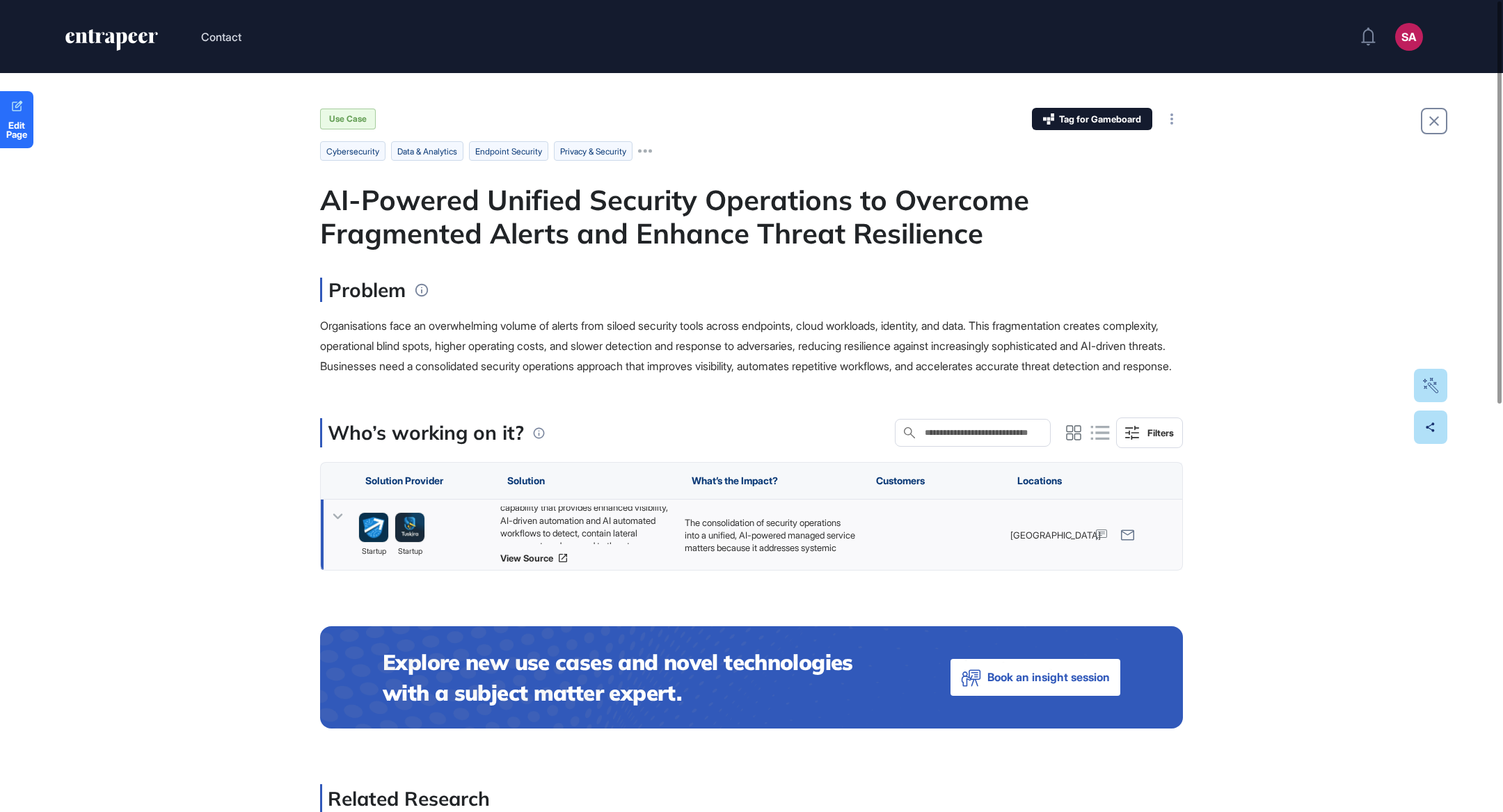
click at [582, 544] on div "Wipro developed and launched Wipro CyberShield MDR, an AI-powered unified manag…" at bounding box center [585, 525] width 171 height 37
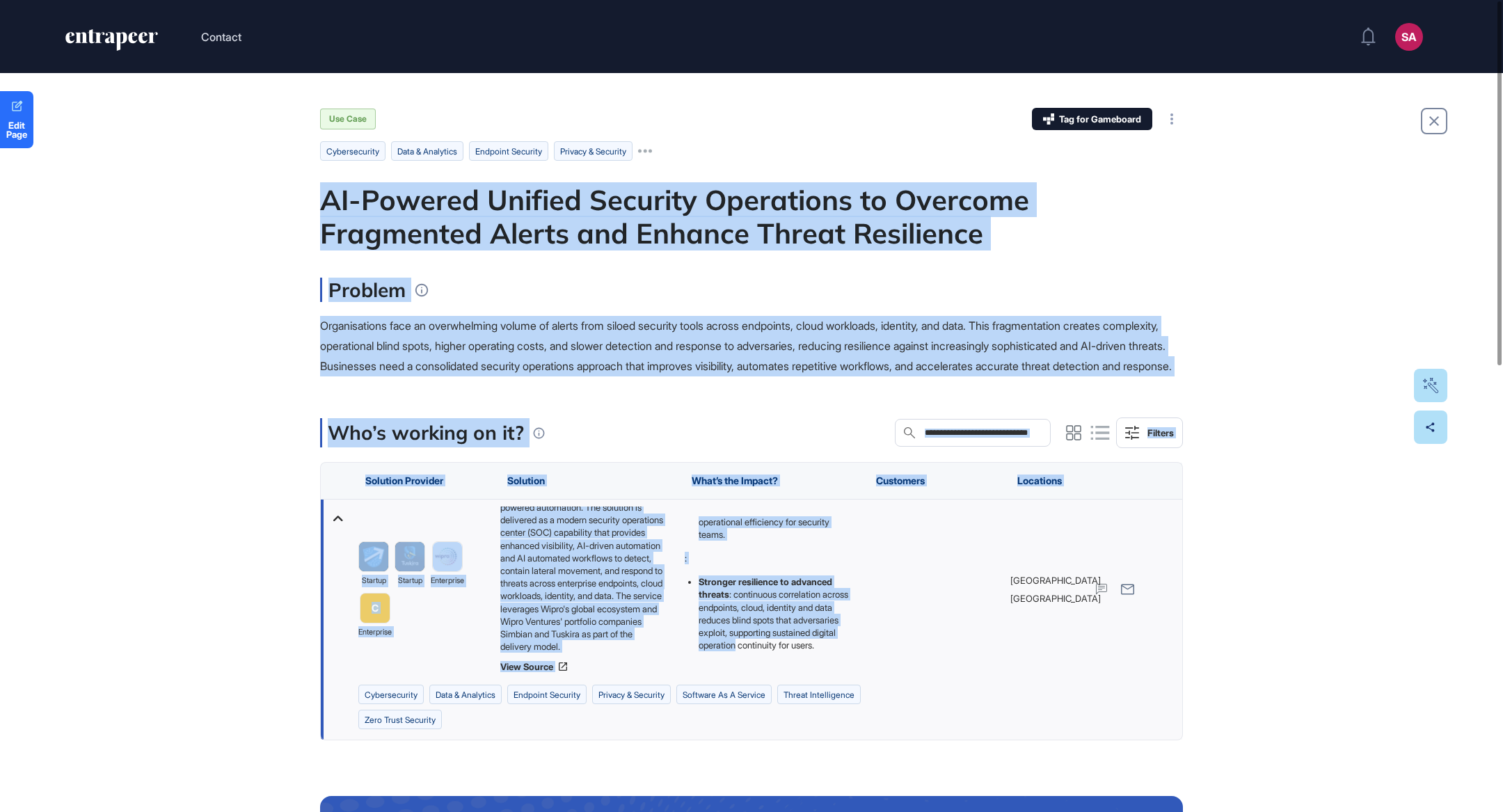
scroll to position [288, 0]
drag, startPoint x: 320, startPoint y: 194, endPoint x: 792, endPoint y: 670, distance: 670.3
copy main "AI-Powered Unified Security Operations to Overcome Fragmented Alerts and Enhanc…"
